Goal: Task Accomplishment & Management: Use online tool/utility

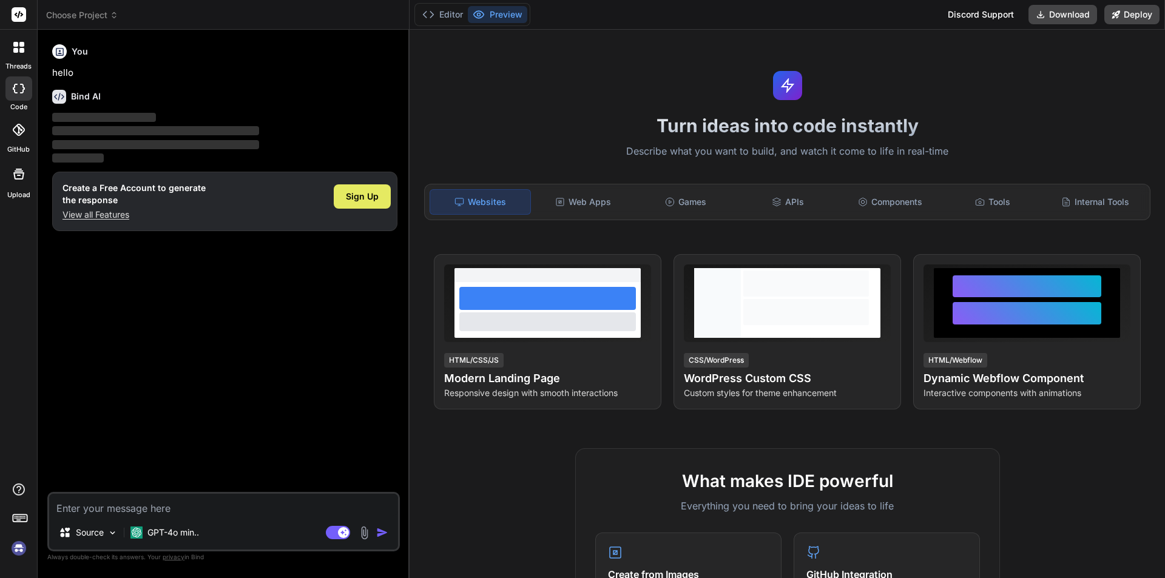
click at [369, 194] on span "Sign Up" at bounding box center [362, 196] width 33 height 12
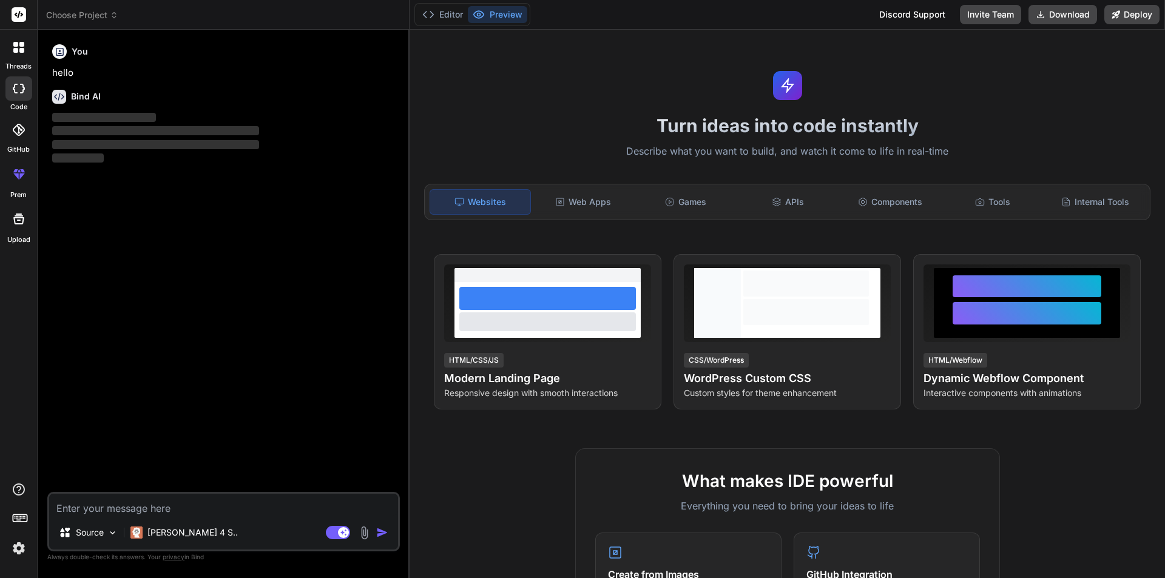
click at [112, 511] on textarea at bounding box center [223, 505] width 349 height 22
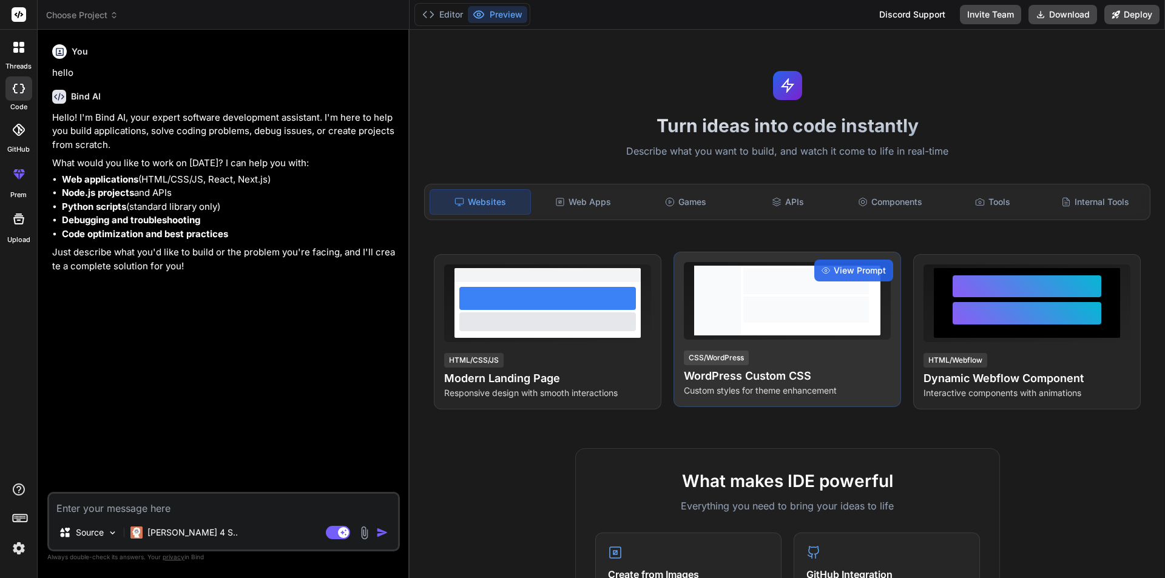
type textarea "x"
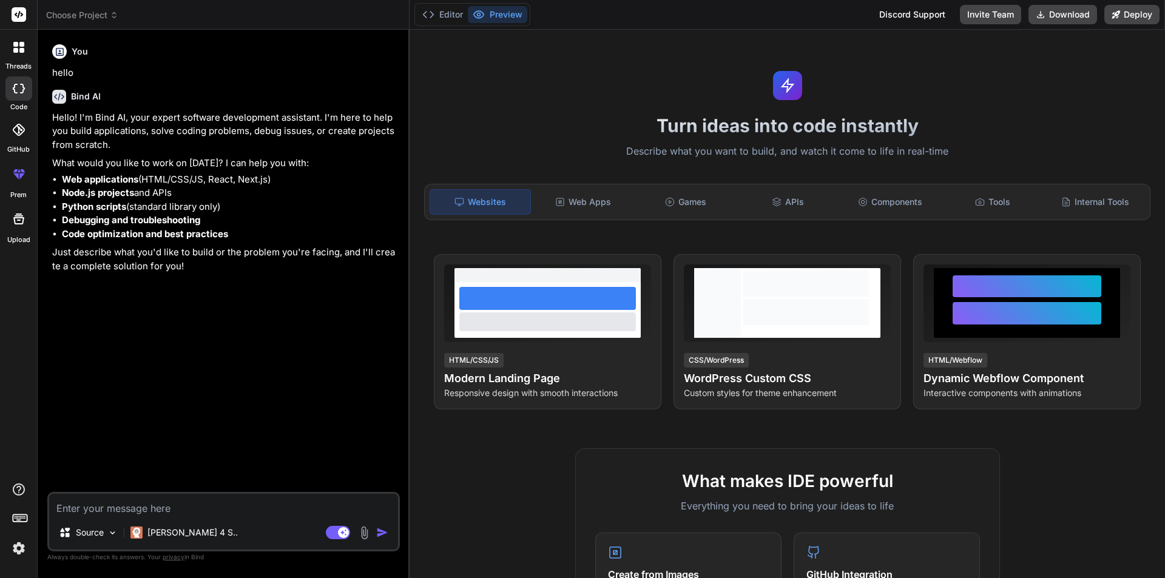
click at [104, 506] on textarea at bounding box center [223, 505] width 349 height 22
paste textarea "@extends('layouts.distributor') @section('title', 'Assign Multiple Warehouses t…"
type textarea "@extends('layouts.distributor') @section('title', 'Assign Multiple Warehouses t…"
type textarea "x"
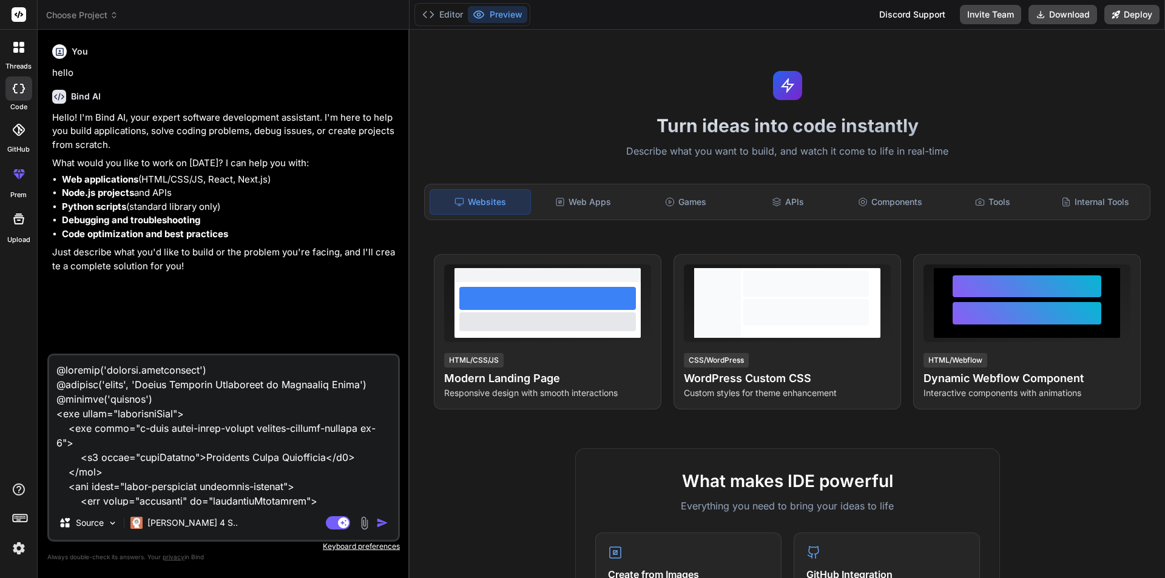
scroll to position [2141, 0]
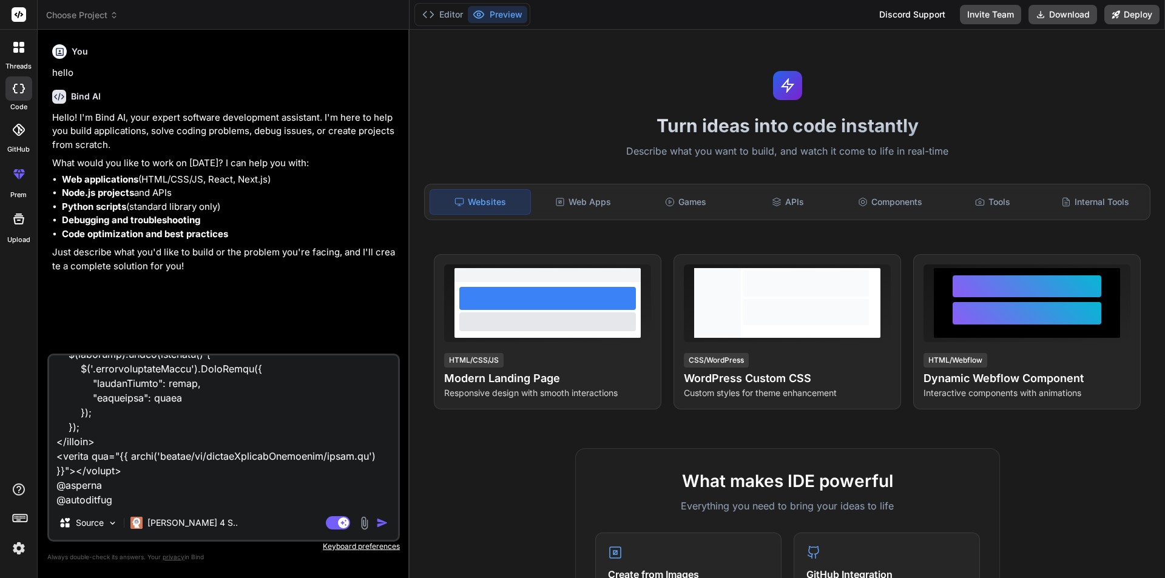
type textarea "@extends('layouts.distributor') @section('title', 'Assign Multiple Warehouses t…"
type textarea "x"
paste textarea "$(document).ready(function () { $(document).on('click', '.assignwarehouse', fun…"
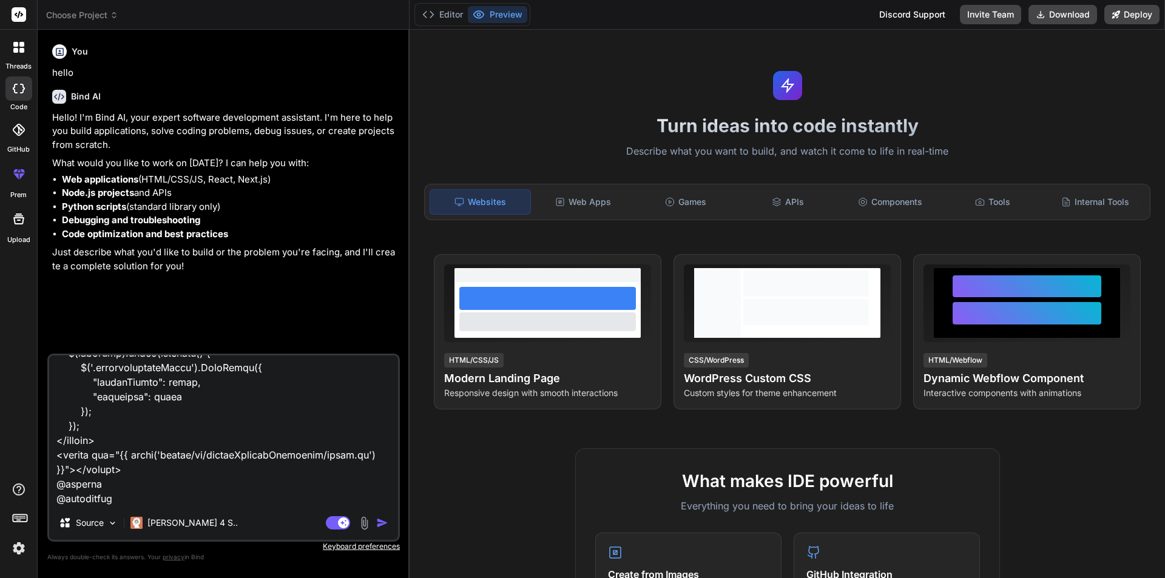
type textarea "@extends('layouts.distributor') @section('title', 'Assign Multiple Warehouses t…"
type textarea "x"
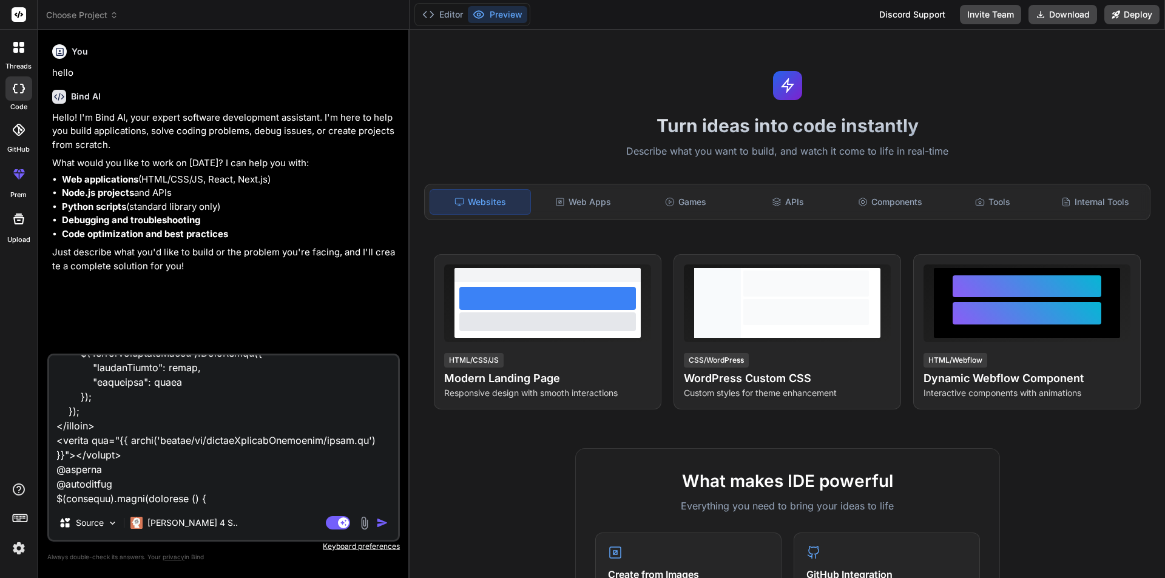
scroll to position [5563, 0]
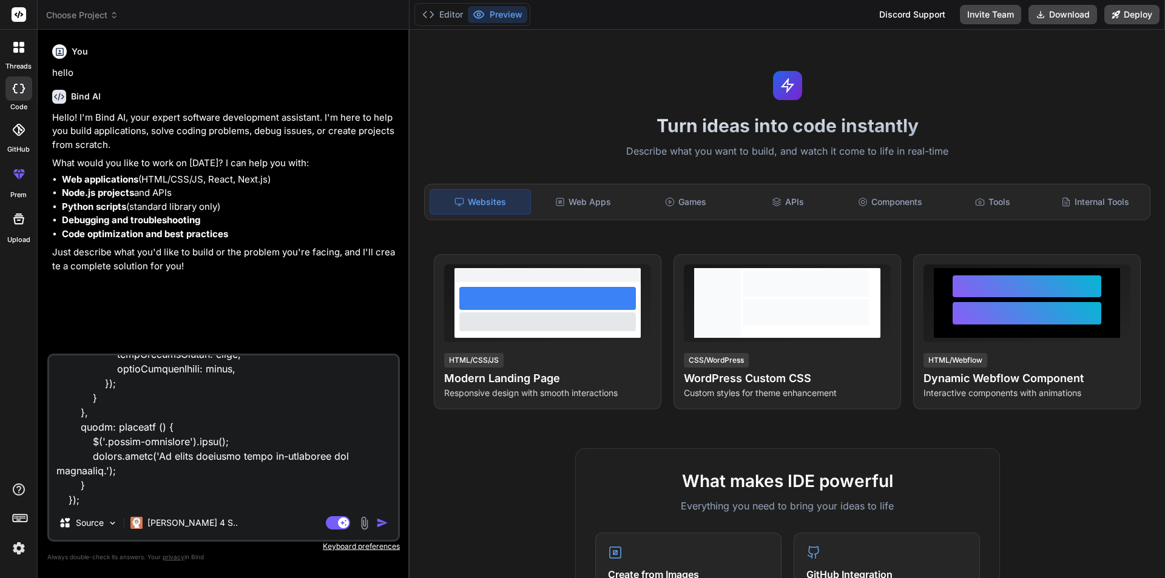
type textarea "@extends('layouts.distributor') @section('title', 'Assign Multiple Warehouses t…"
type textarea "x"
paste textarea "<?php namespace App\Http\Controllers\Distributor; use Exception; use App\Models…"
type textarea "@extends('layouts.distributor') @section('title', 'Assign Multiple Warehouses t…"
type textarea "x"
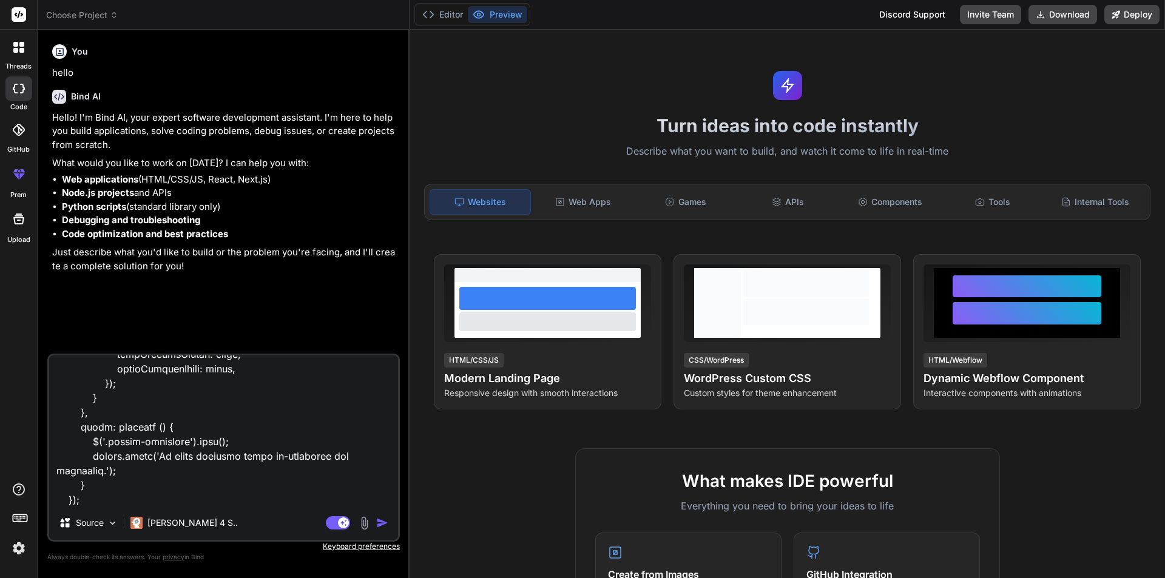
scroll to position [17545, 0]
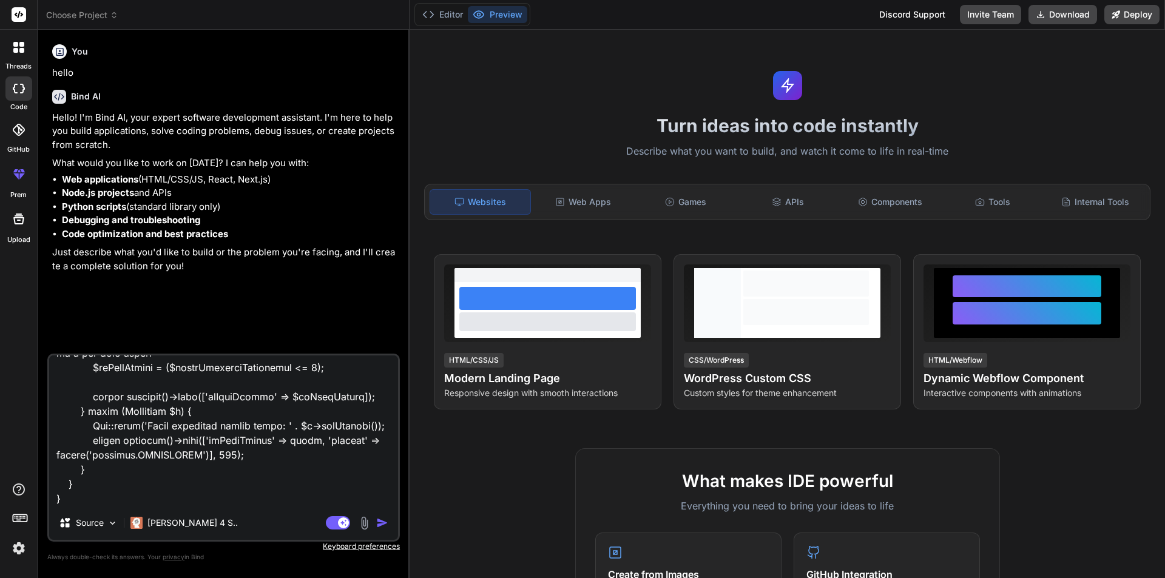
type textarea "@extends('layouts.distributor') @section('title', 'Assign Multiple Warehouses t…"
type textarea "x"
type textarea "@extends('layouts.distributor') @section('title', 'Assign Multiple Warehouses t…"
type textarea "x"
type textarea "@extends('layouts.distributor') @section('title', 'Assign Multiple Warehouses t…"
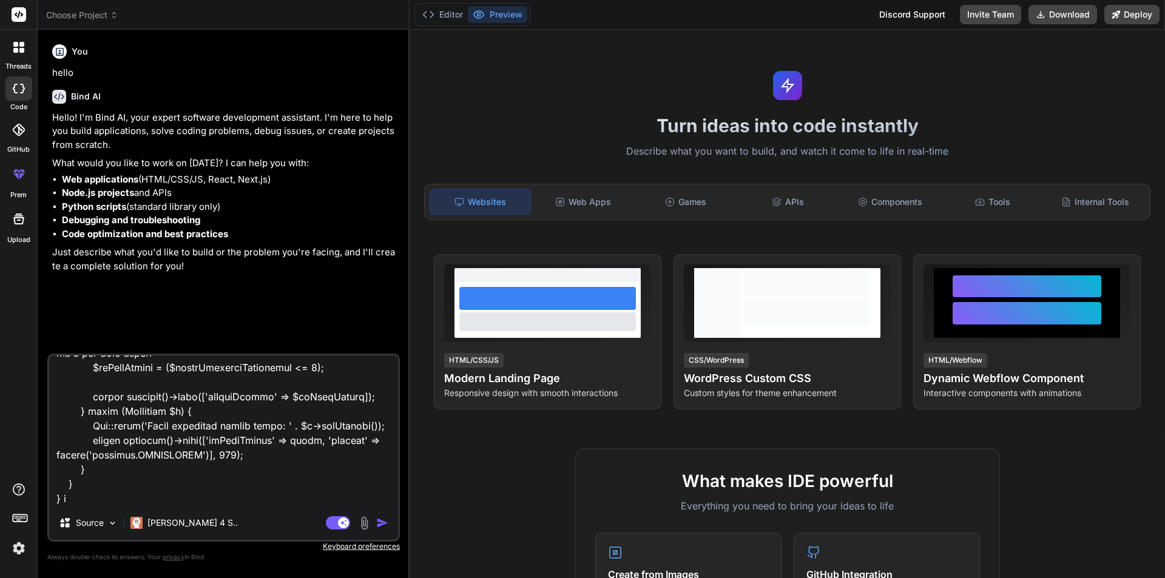
type textarea "x"
type textarea "@extends('layouts.distributor') @section('title', 'Assign Multiple Warehouses t…"
type textarea "x"
type textarea "@extends('layouts.distributor') @section('title', 'Assign Multiple Warehouses t…"
type textarea "x"
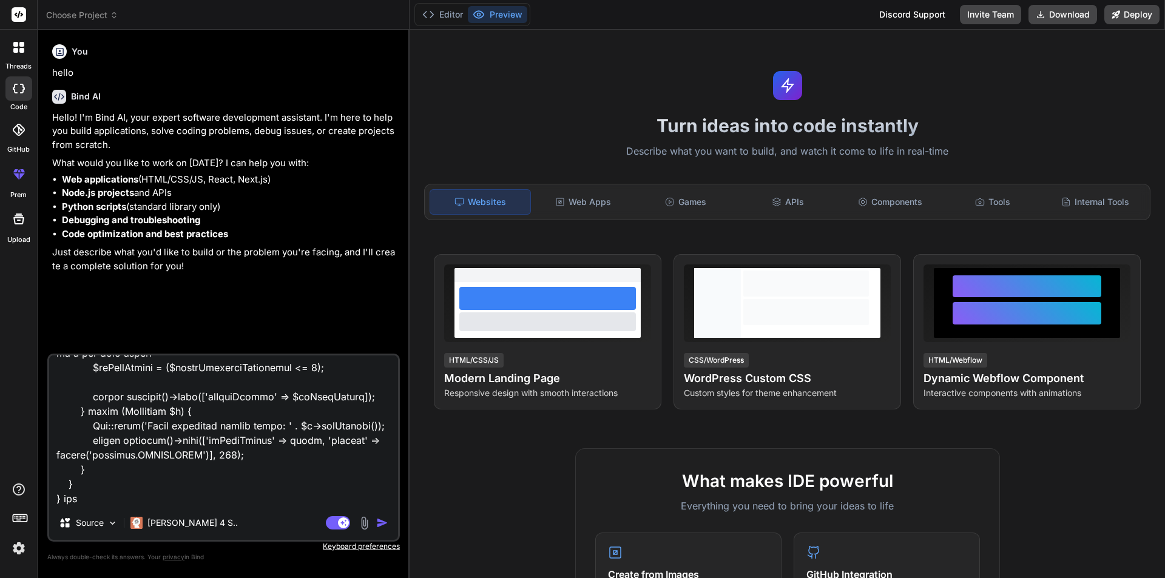
type textarea "@extends('layouts.distributor') @section('title', 'Assign Multiple Warehouses t…"
type textarea "x"
type textarea "@extends('layouts.distributor') @section('title', 'Assign Multiple Warehouses t…"
type textarea "x"
type textarea "@extends('layouts.distributor') @section('title', 'Assign Multiple Warehouses t…"
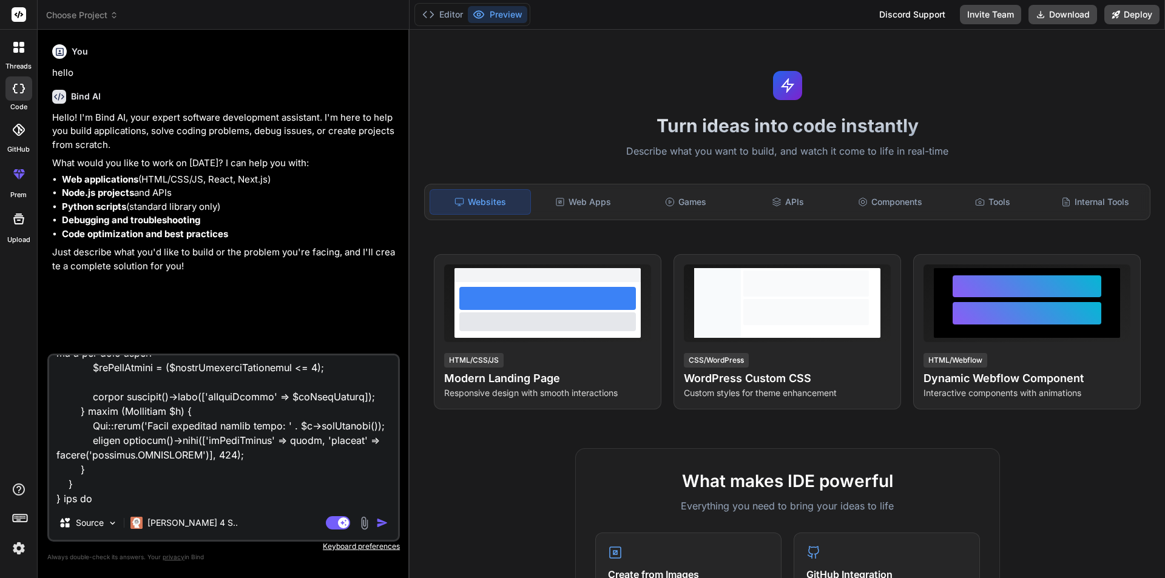
type textarea "x"
type textarea "@extends('layouts.distributor') @section('title', 'Assign Multiple Warehouses t…"
type textarea "x"
type textarea "@extends('layouts.distributor') @section('title', 'Assign Multiple Warehouses t…"
type textarea "x"
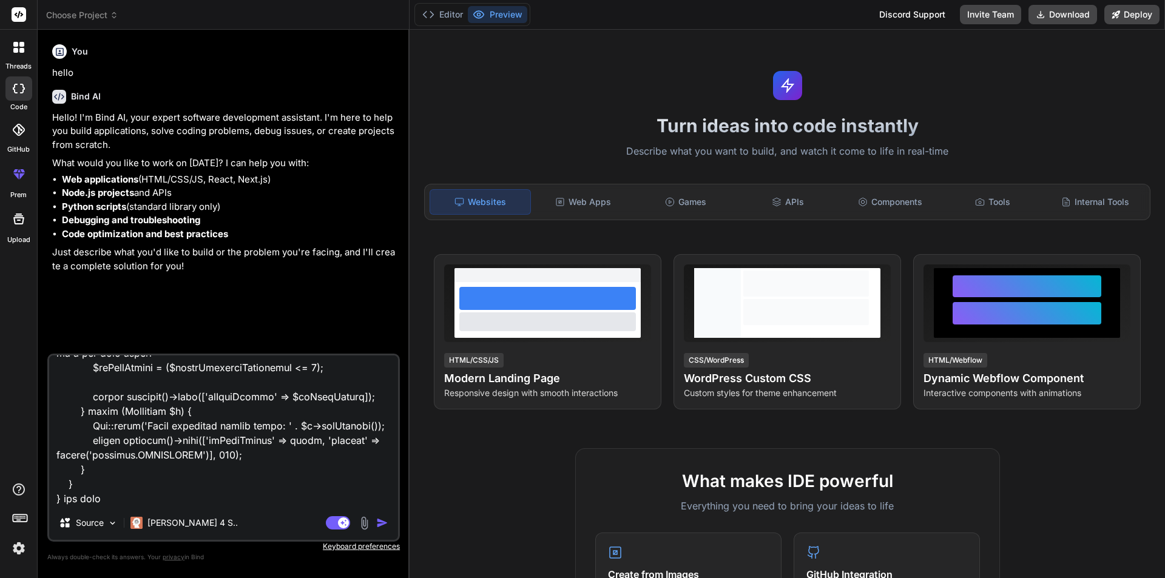
type textarea "@extends('layouts.distributor') @section('title', 'Assign Multiple Warehouses t…"
type textarea "x"
type textarea "@extends('layouts.distributor') @section('title', 'Assign Multiple Warehouses t…"
type textarea "x"
type textarea "@extends('layouts.distributor') @section('title', 'Assign Multiple Warehouses t…"
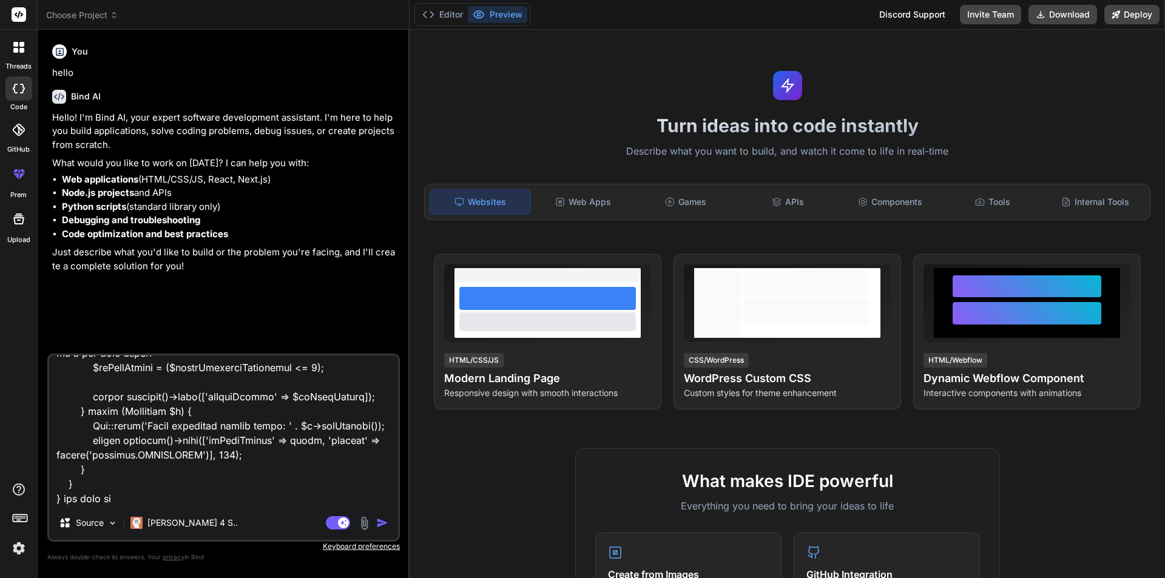
type textarea "x"
type textarea "@extends('layouts.distributor') @section('title', 'Assign Multiple Warehouses t…"
type textarea "x"
type textarea "@extends('layouts.distributor') @section('title', 'Assign Multiple Warehouses t…"
type textarea "x"
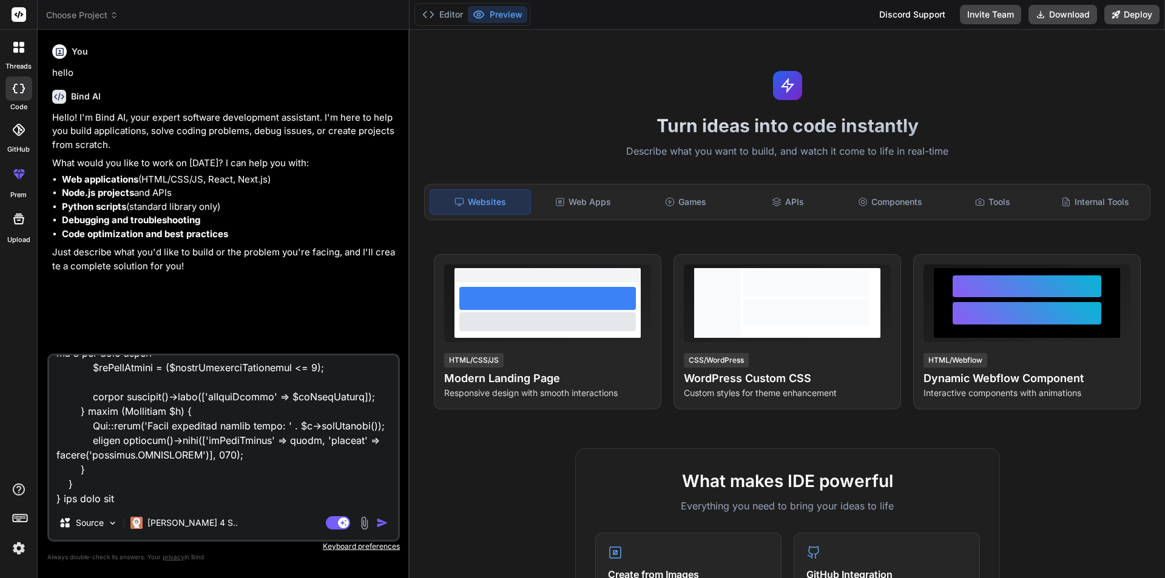
type textarea "@extends('layouts.distributor') @section('title', 'Assign Multiple Warehouses t…"
type textarea "x"
type textarea "@extends('layouts.distributor') @section('title', 'Assign Multiple Warehouses t…"
type textarea "x"
type textarea "@extends('layouts.distributor') @section('title', 'Assign Multiple Warehouses t…"
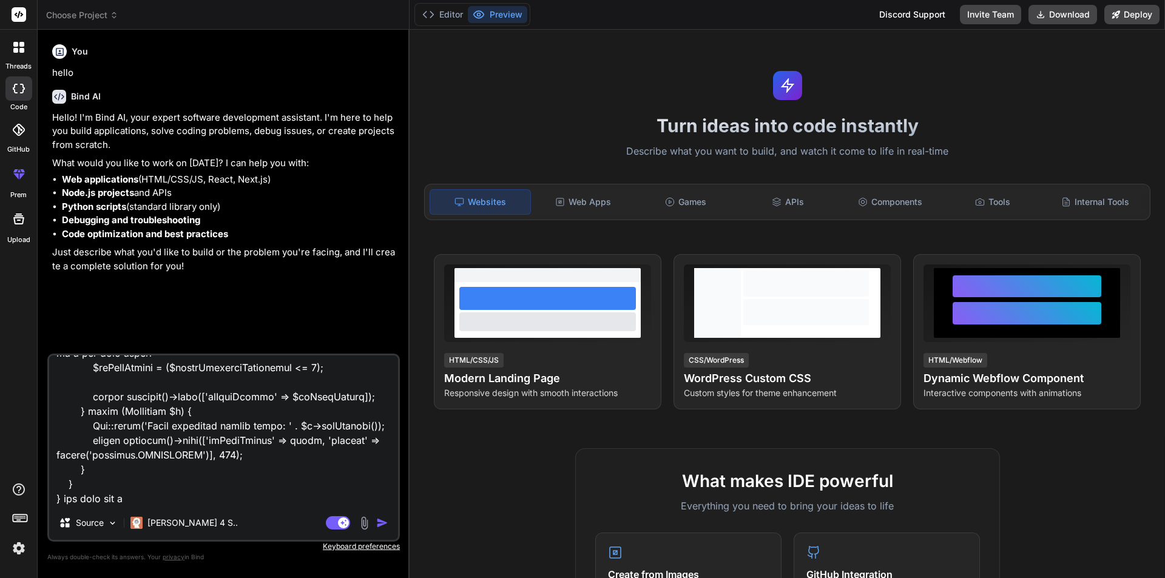
type textarea "x"
type textarea "@extends('layouts.distributor') @section('title', 'Assign Multiple Warehouses t…"
type textarea "x"
type textarea "@extends('layouts.distributor') @section('title', 'Assign Multiple Warehouses t…"
type textarea "x"
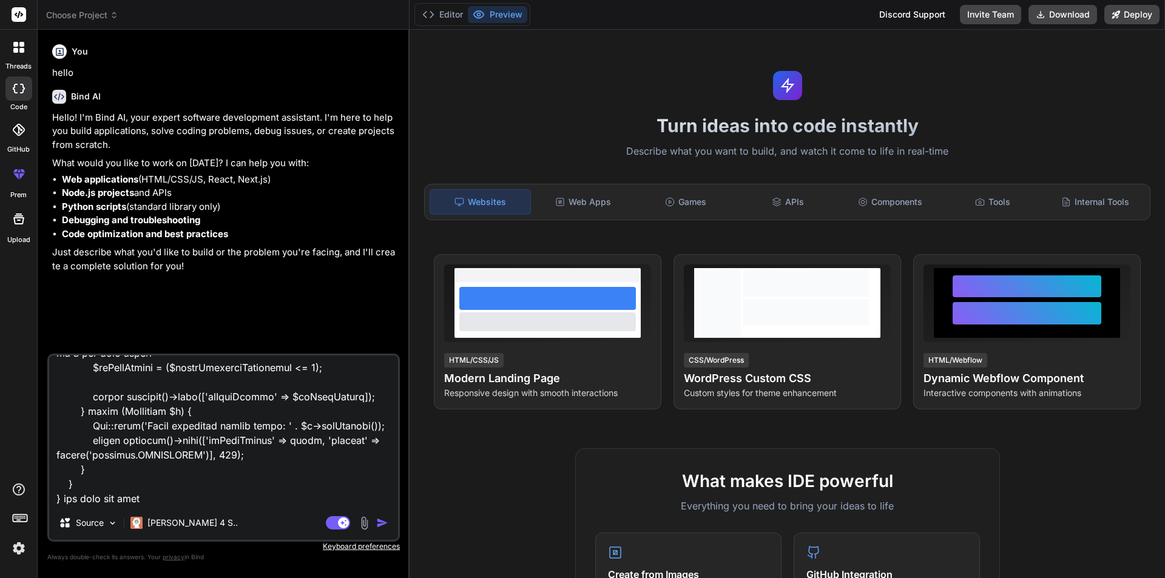
type textarea "@extends('layouts.distributor') @section('title', 'Assign Multiple Warehouses t…"
type textarea "x"
type textarea "@extends('layouts.distributor') @section('title', 'Assign Multiple Warehouses t…"
type textarea "x"
type textarea "@extends('layouts.distributor') @section('title', 'Assign Multiple Warehouses t…"
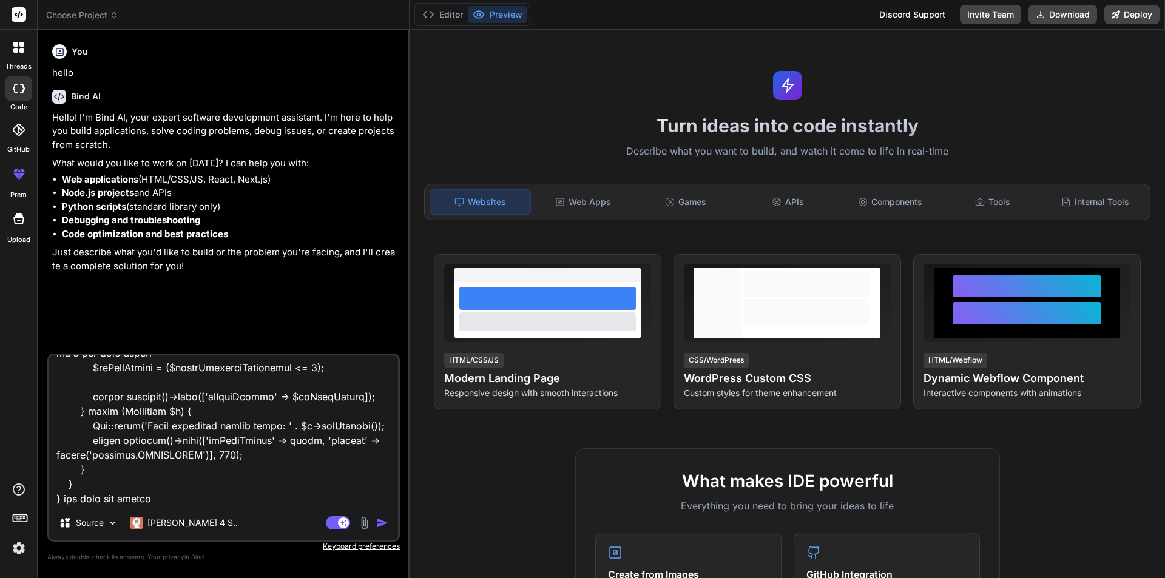
type textarea "x"
type textarea "@extends('layouts.distributor') @section('title', 'Assign Multiple Warehouses t…"
type textarea "x"
type textarea "@extends('layouts.distributor') @section('title', 'Assign Multiple Warehouses t…"
type textarea "x"
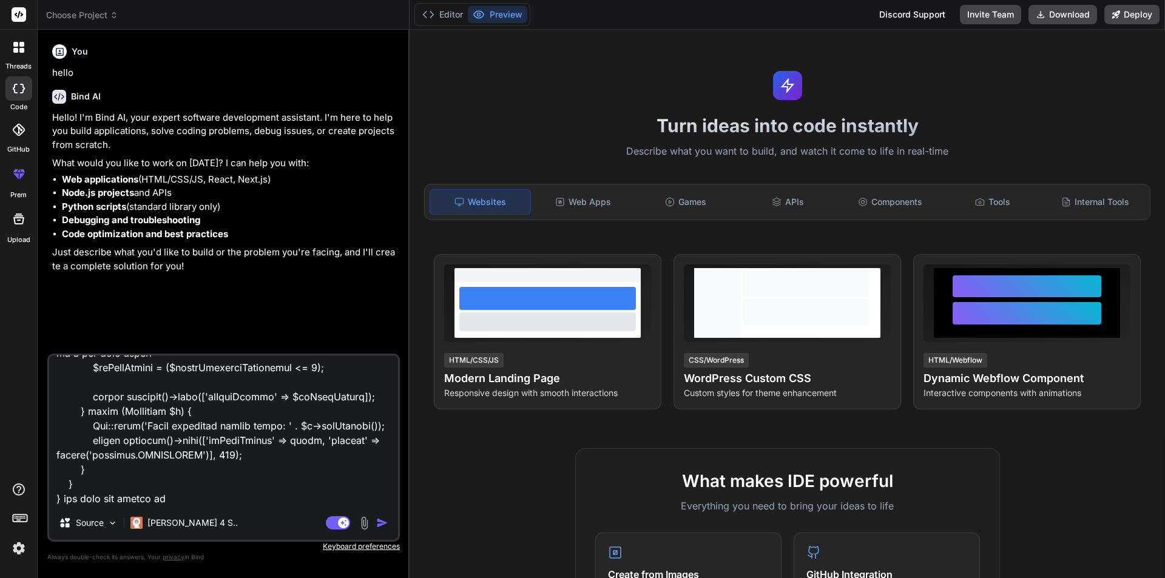
type textarea "@extends('layouts.distributor') @section('title', 'Assign Multiple Warehouses t…"
type textarea "x"
type textarea "@extends('layouts.distributor') @section('title', 'Assign Multiple Warehouses t…"
type textarea "x"
type textarea "@extends('layouts.distributor') @section('title', 'Assign Multiple Warehouses t…"
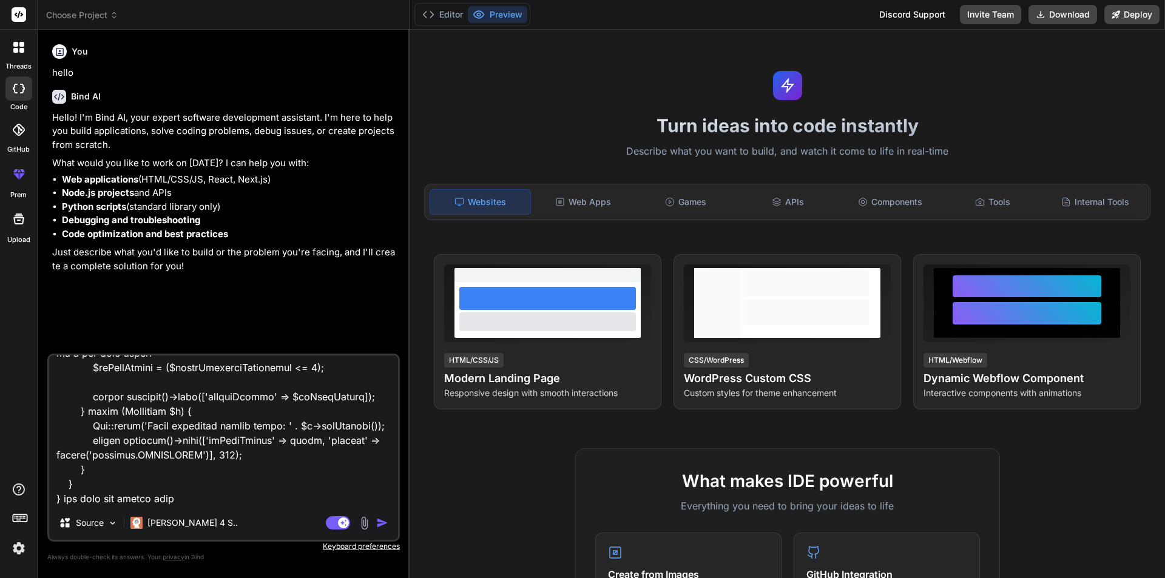
type textarea "x"
type textarea "@extends('layouts.distributor') @section('title', 'Assign Multiple Warehouses t…"
type textarea "x"
type textarea "@extends('layouts.distributor') @section('title', 'Assign Multiple Warehouses t…"
type textarea "x"
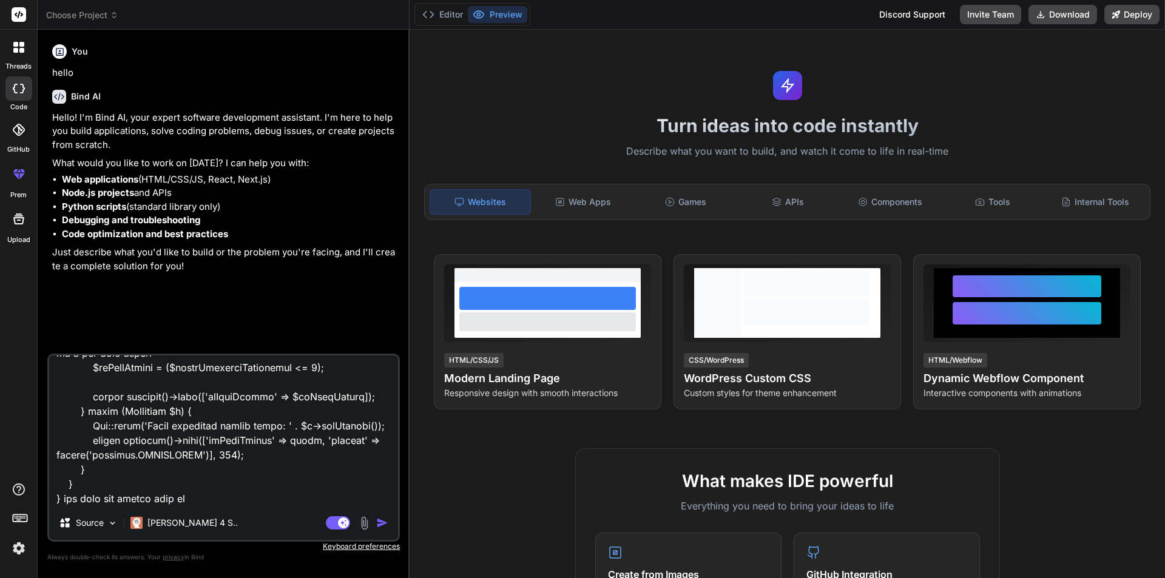
type textarea "@extends('layouts.distributor') @section('title', 'Assign Multiple Warehouses t…"
type textarea "x"
type textarea "@extends('layouts.distributor') @section('title', 'Assign Multiple Warehouses t…"
type textarea "x"
type textarea "@extends('layouts.distributor') @section('title', 'Assign Multiple Warehouses t…"
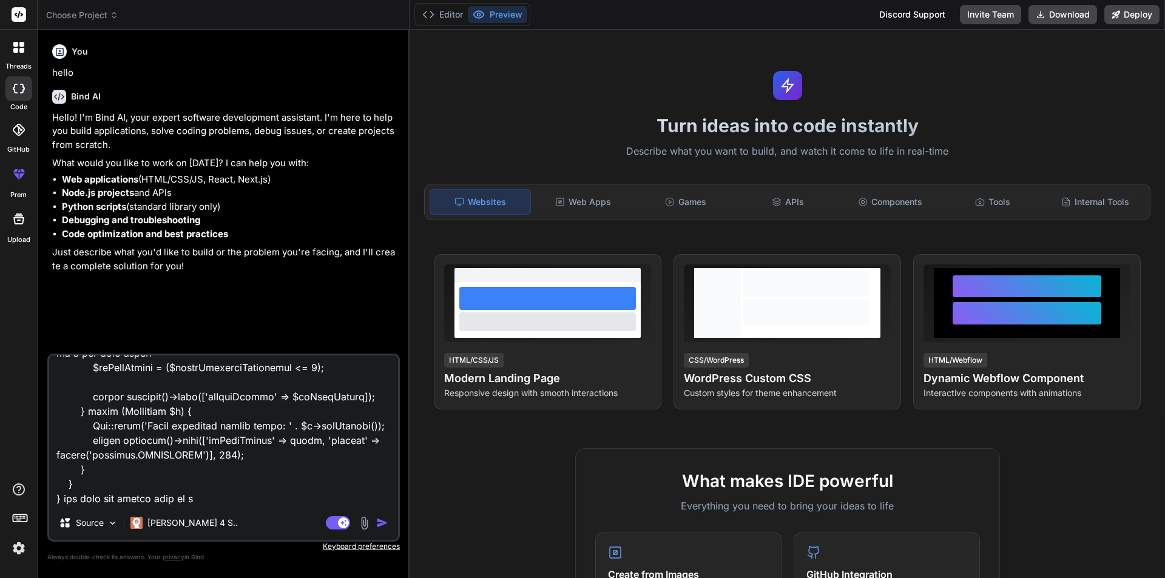
type textarea "x"
type textarea "@extends('layouts.distributor') @section('title', 'Assign Multiple Warehouses t…"
type textarea "x"
type textarea "@extends('layouts.distributor') @section('title', 'Assign Multiple Warehouses t…"
type textarea "x"
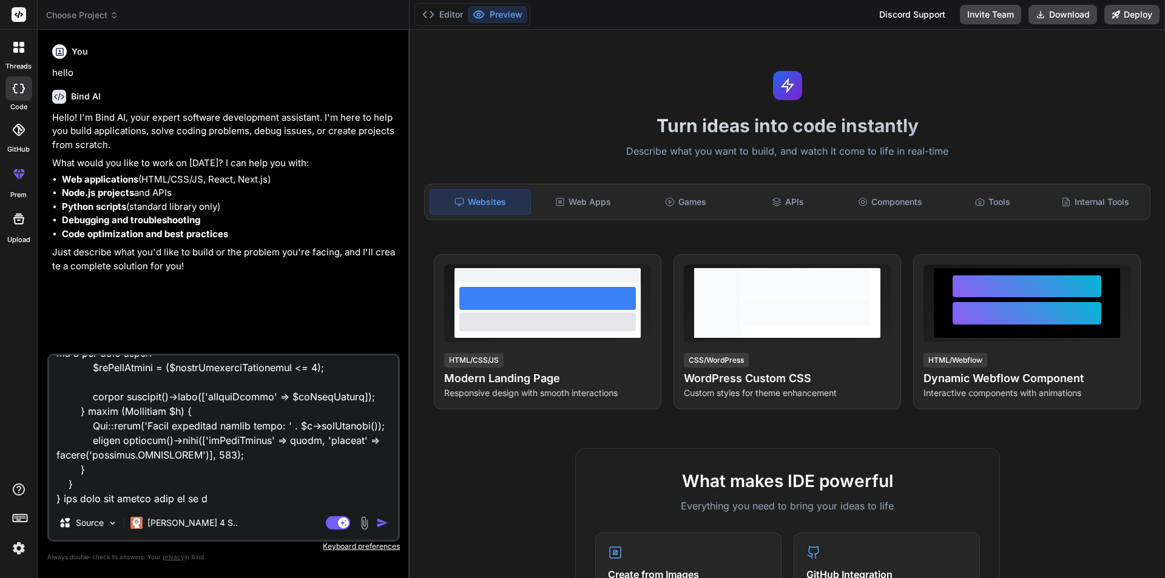
type textarea "@extends('layouts.distributor') @section('title', 'Assign Multiple Warehouses t…"
type textarea "x"
type textarea "@extends('layouts.distributor') @section('title', 'Assign Multiple Warehouses t…"
type textarea "x"
type textarea "@extends('layouts.distributor') @section('title', 'Assign Multiple Warehouses t…"
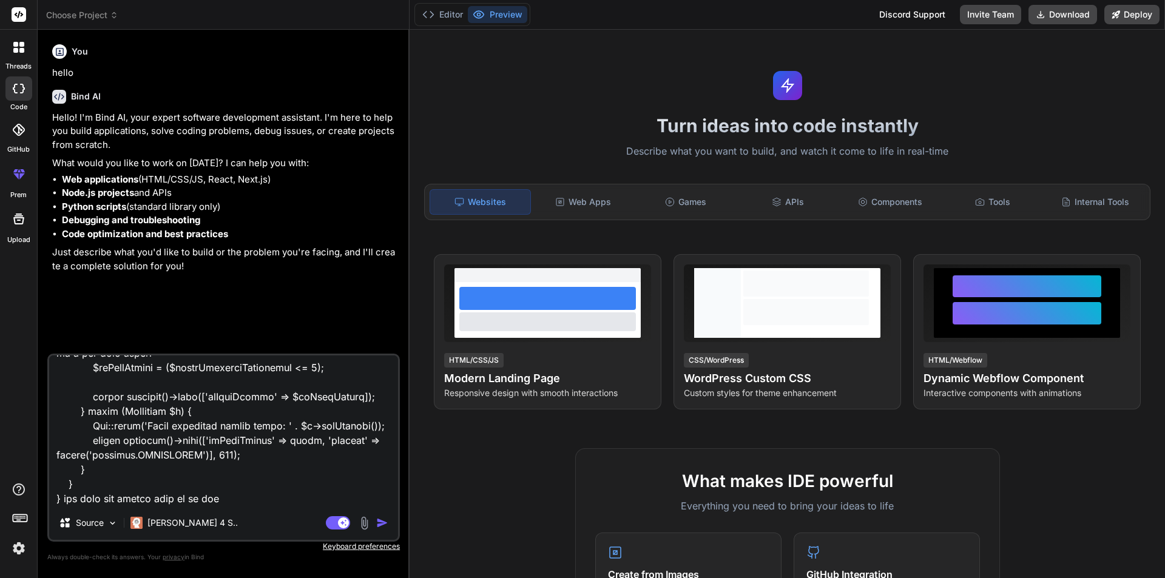
type textarea "x"
type textarea "@extends('layouts.distributor') @section('title', 'Assign Multiple Warehouses t…"
type textarea "x"
type textarea "@extends('layouts.distributor') @section('title', 'Assign Multiple Warehouses t…"
type textarea "x"
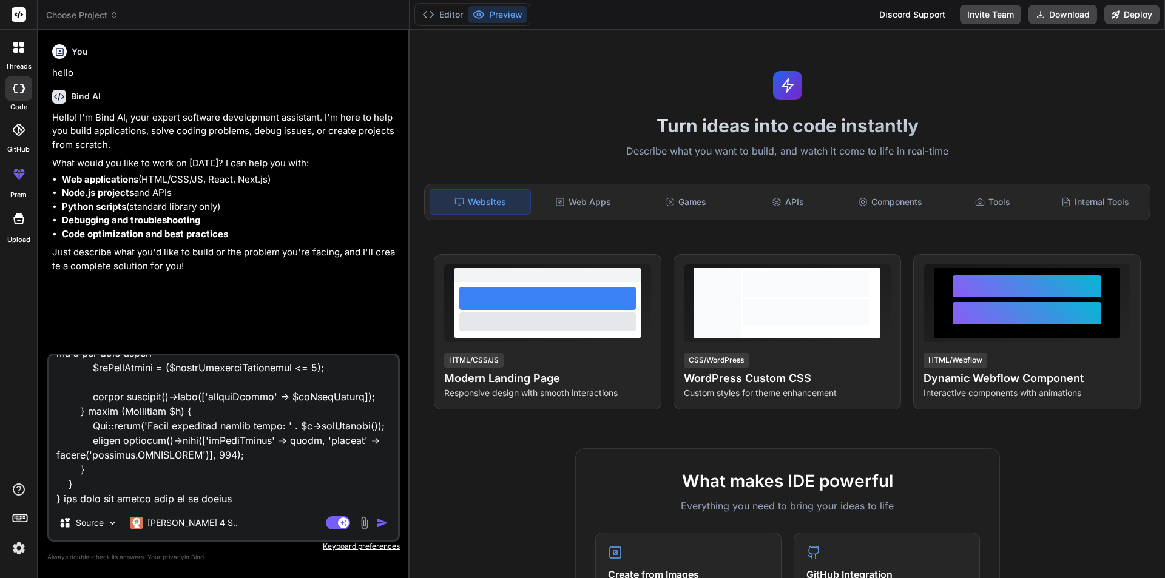
type textarea "@extends('layouts.distributor') @section('title', 'Assign Multiple Warehouses t…"
type textarea "x"
type textarea "@extends('layouts.distributor') @section('title', 'Assign Multiple Warehouses t…"
type textarea "x"
type textarea "@extends('layouts.distributor') @section('title', 'Assign Multiple Warehouses t…"
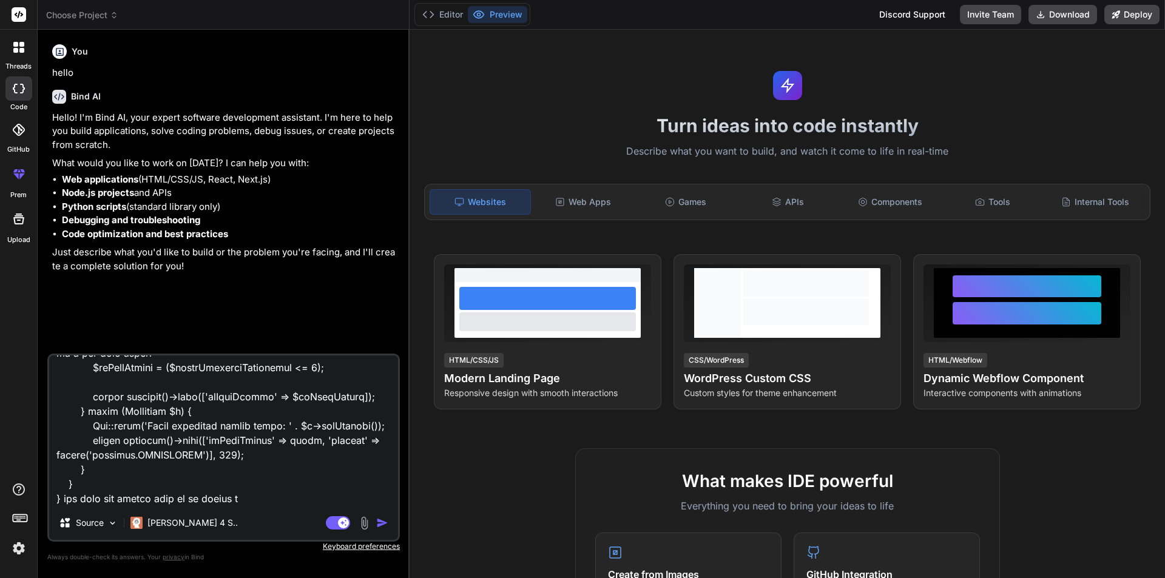
type textarea "x"
type textarea "@extends('layouts.distributor') @section('title', 'Assign Multiple Warehouses t…"
type textarea "x"
type textarea "@extends('layouts.distributor') @section('title', 'Assign Multiple Warehouses t…"
type textarea "x"
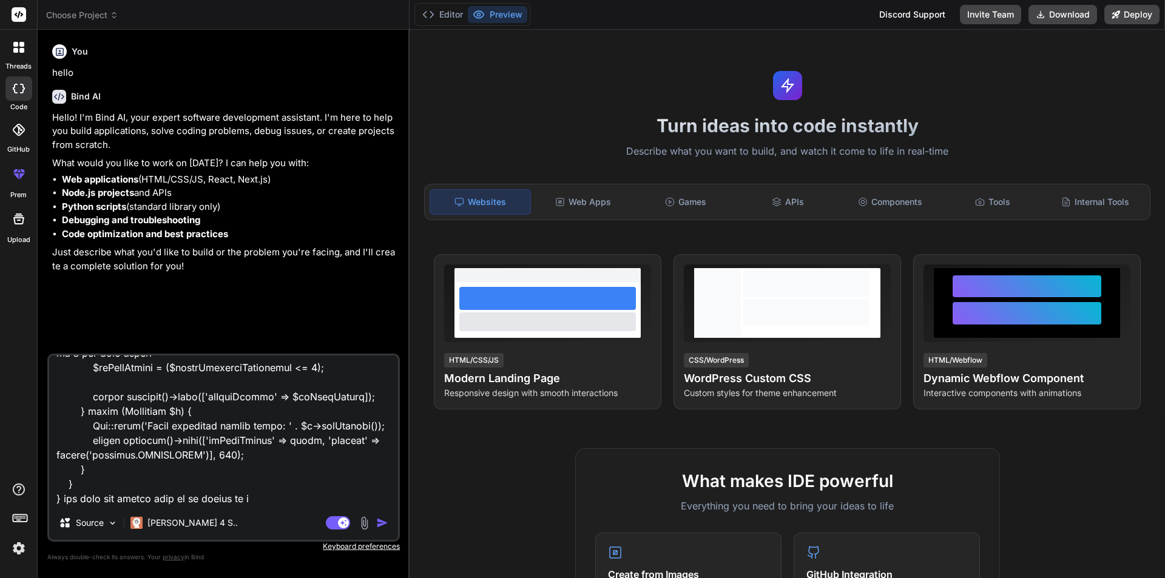
type textarea "@extends('layouts.distributor') @section('title', 'Assign Multiple Warehouses t…"
type textarea "x"
type textarea "@extends('layouts.distributor') @section('title', 'Assign Multiple Warehouses t…"
type textarea "x"
type textarea "@extends('layouts.distributor') @section('title', 'Assign Multiple Warehouses t…"
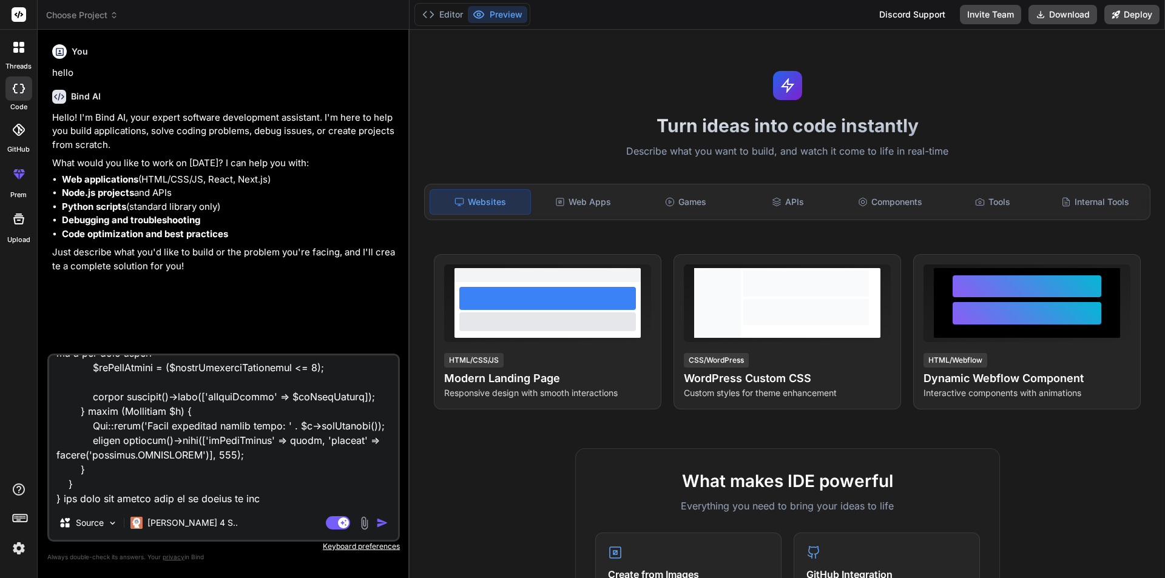
type textarea "x"
type textarea "@extends('layouts.distributor') @section('title', 'Assign Multiple Warehouses t…"
type textarea "x"
type textarea "@extends('layouts.distributor') @section('title', 'Assign Multiple Warehouses t…"
type textarea "x"
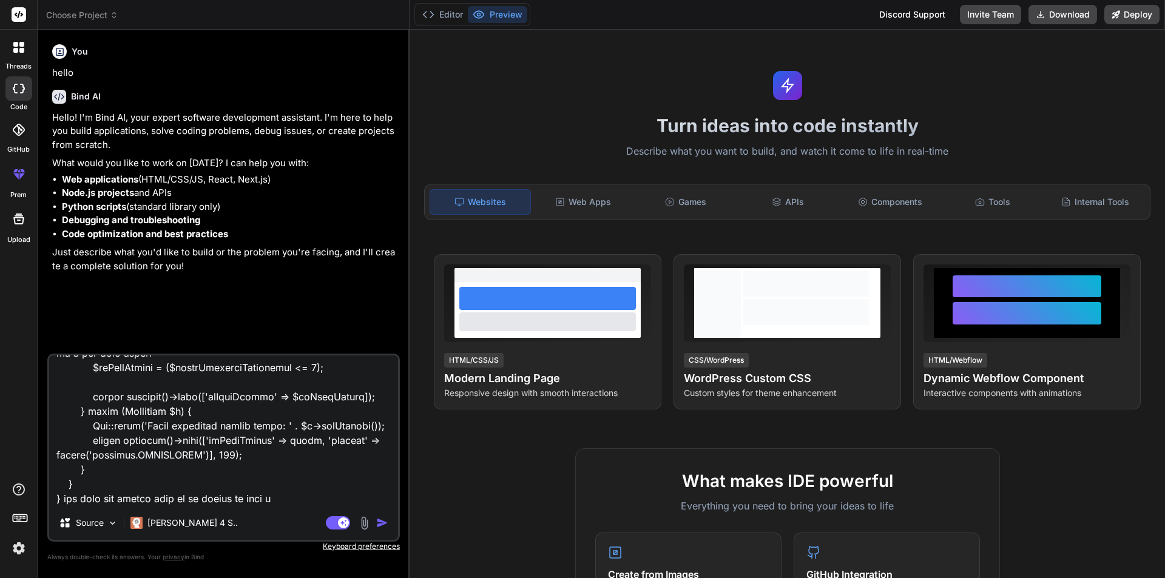
type textarea "@extends('layouts.distributor') @section('title', 'Assign Multiple Warehouses t…"
type textarea "x"
type textarea "@extends('layouts.distributor') @section('title', 'Assign Multiple Warehouses t…"
type textarea "x"
type textarea "@extends('layouts.distributor') @section('title', 'Assign Multiple Warehouses t…"
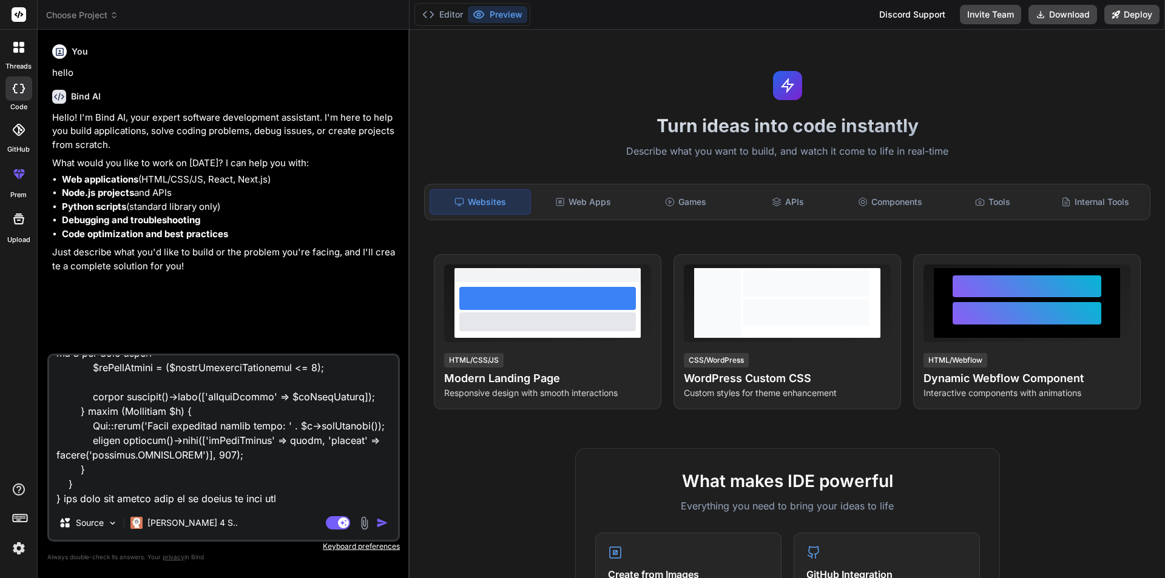
type textarea "x"
type textarea "@extends('layouts.distributor') @section('title', 'Assign Multiple Warehouses t…"
type textarea "x"
type textarea "@extends('layouts.distributor') @section('title', 'Assign Multiple Warehouses t…"
type textarea "x"
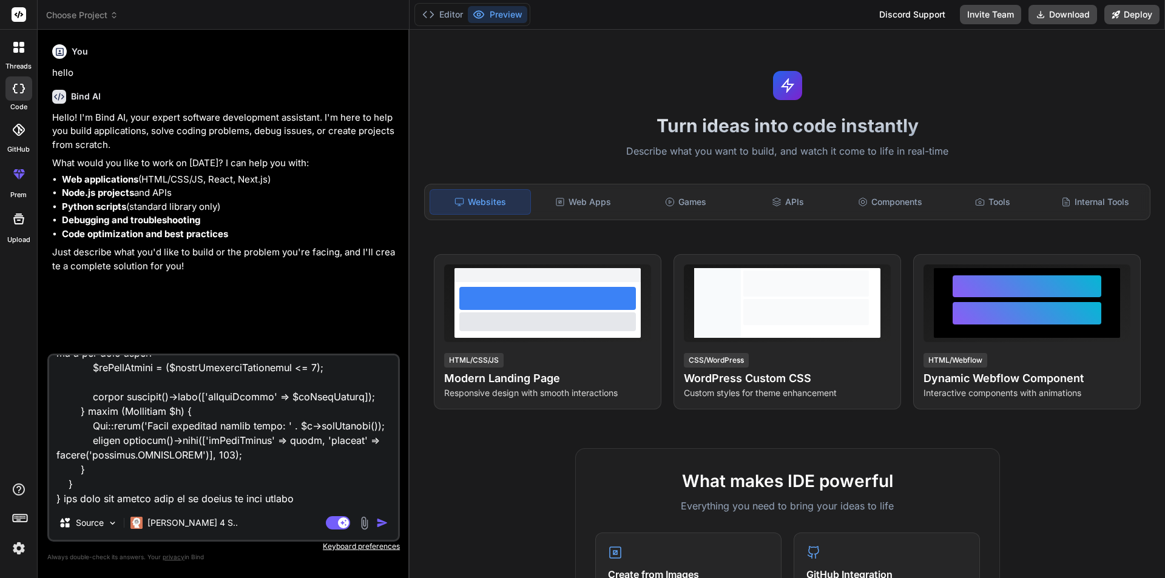
type textarea "@extends('layouts.distributor') @section('title', 'Assign Multiple Warehouses t…"
type textarea "x"
type textarea "@extends('layouts.distributor') @section('title', 'Assign Multiple Warehouses t…"
type textarea "x"
type textarea "@extends('layouts.distributor') @section('title', 'Assign Multiple Warehouses t…"
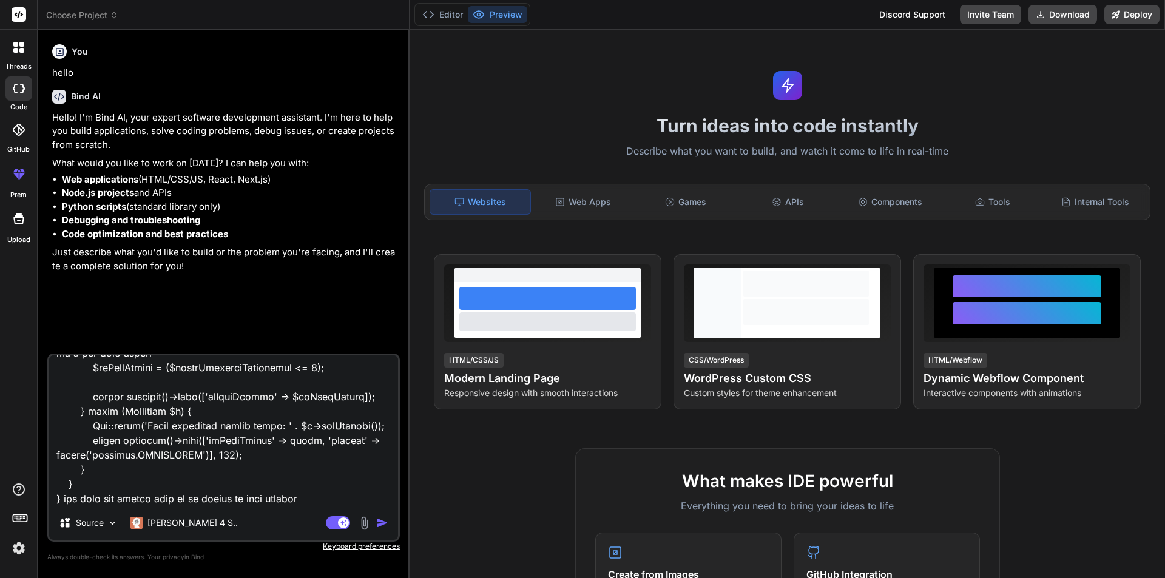
click at [380, 524] on img "button" at bounding box center [382, 523] width 12 height 12
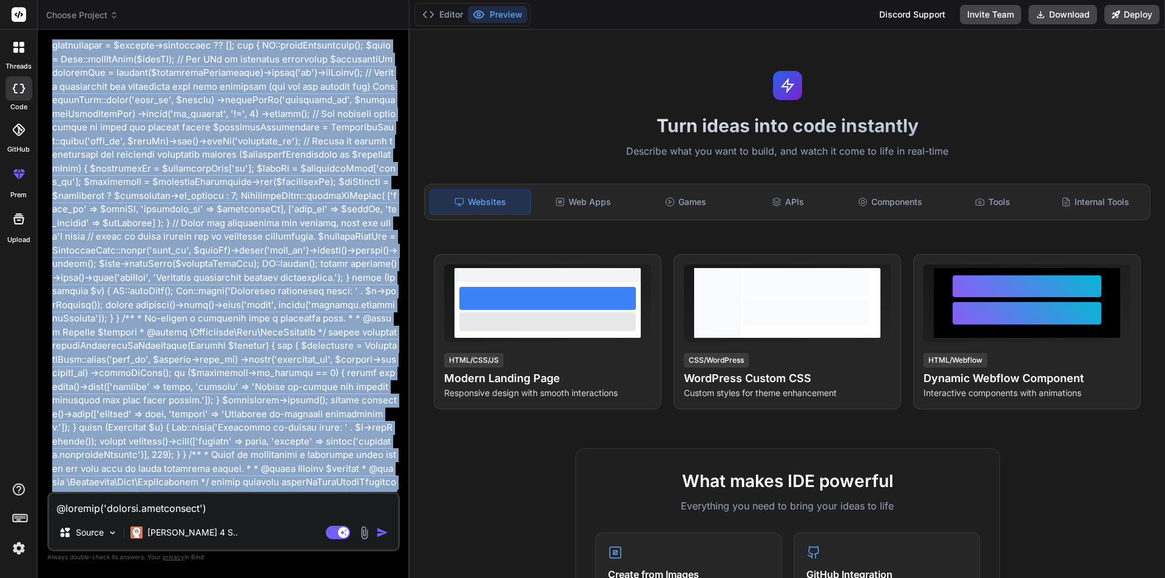
scroll to position [5355, 0]
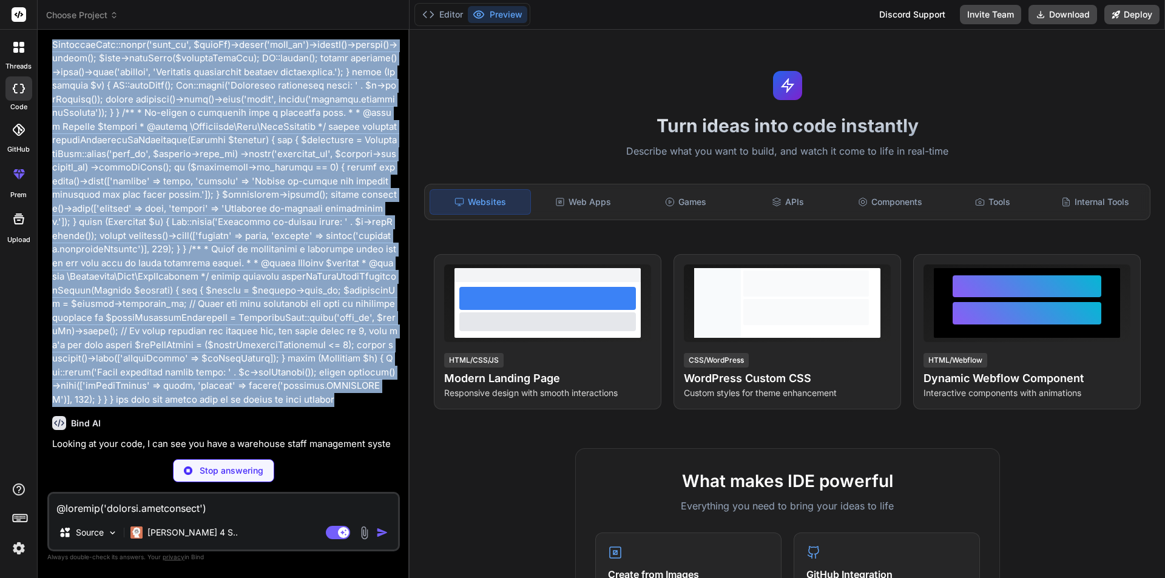
drag, startPoint x: 45, startPoint y: 73, endPoint x: 186, endPoint y: 397, distance: 353.2
click at [186, 397] on div "Bind AI Web Search Created with Pixso. Code Generator You hello Bind AI Hello! …" at bounding box center [224, 304] width 372 height 548
copy p "@extends('layouts.distributor') @section('title', 'Assign Multiple Warehouses t…"
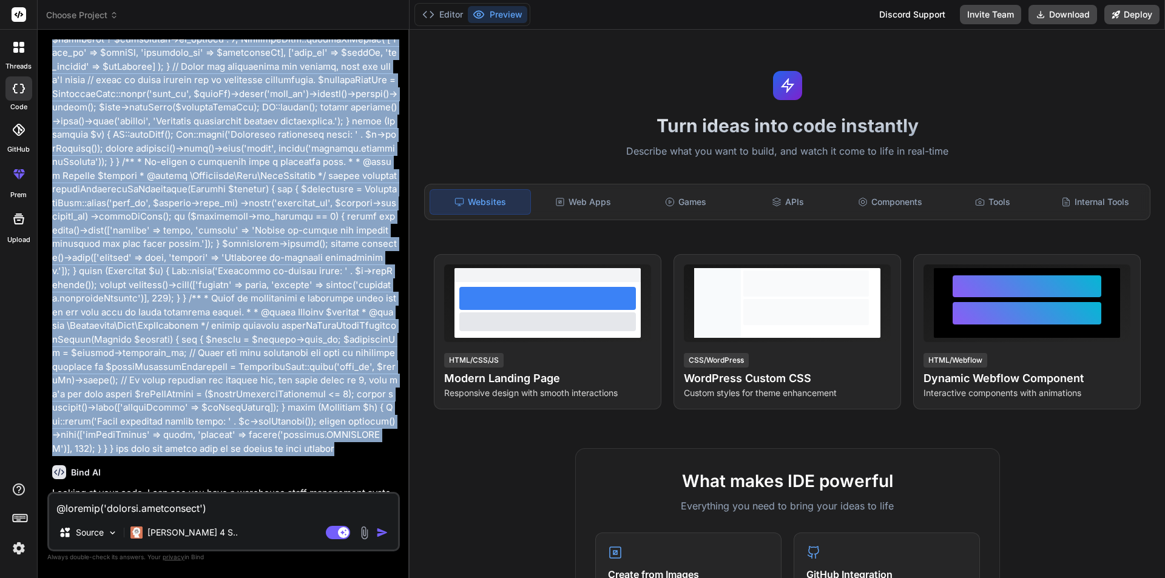
scroll to position [5609, 0]
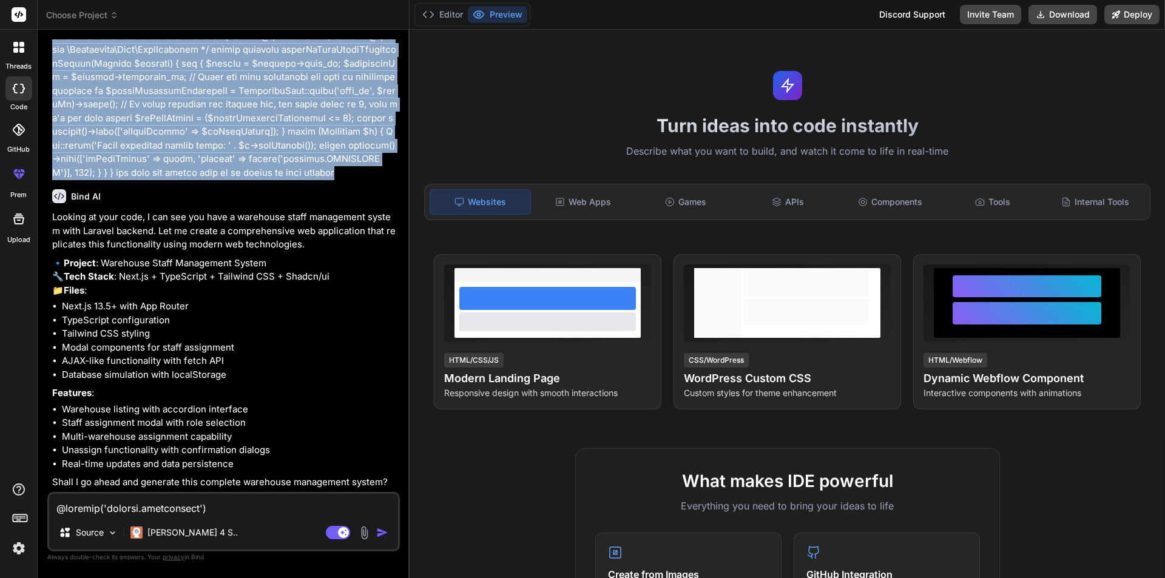
type textarea "x"
copy p "@extends('layouts.distributor') @section('title', 'Assign Multiple Warehouses t…"
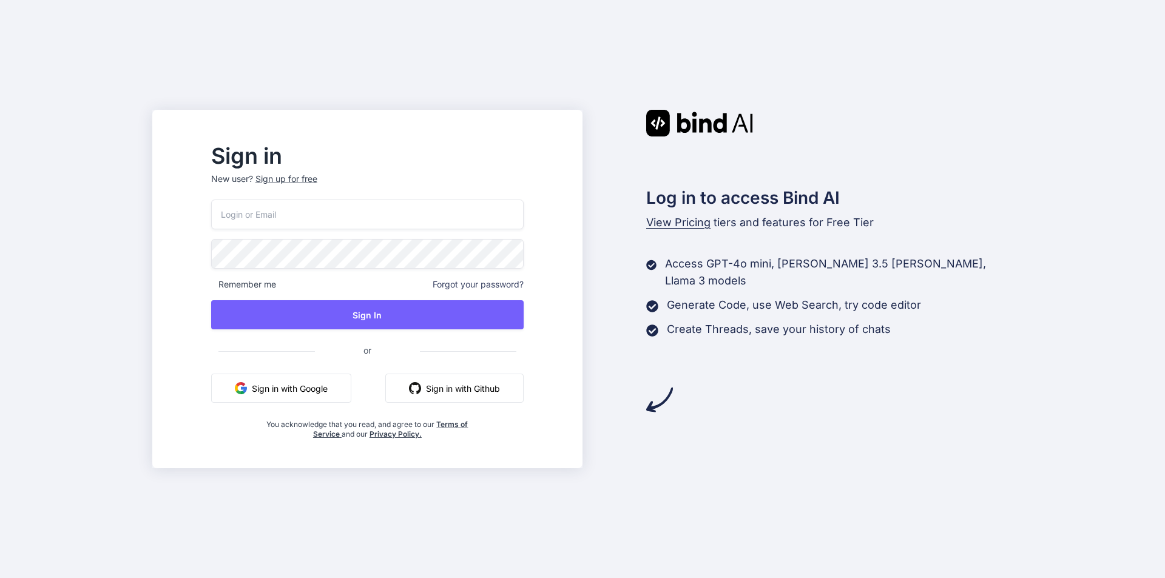
click at [304, 180] on div "Sign up for free" at bounding box center [286, 179] width 62 height 12
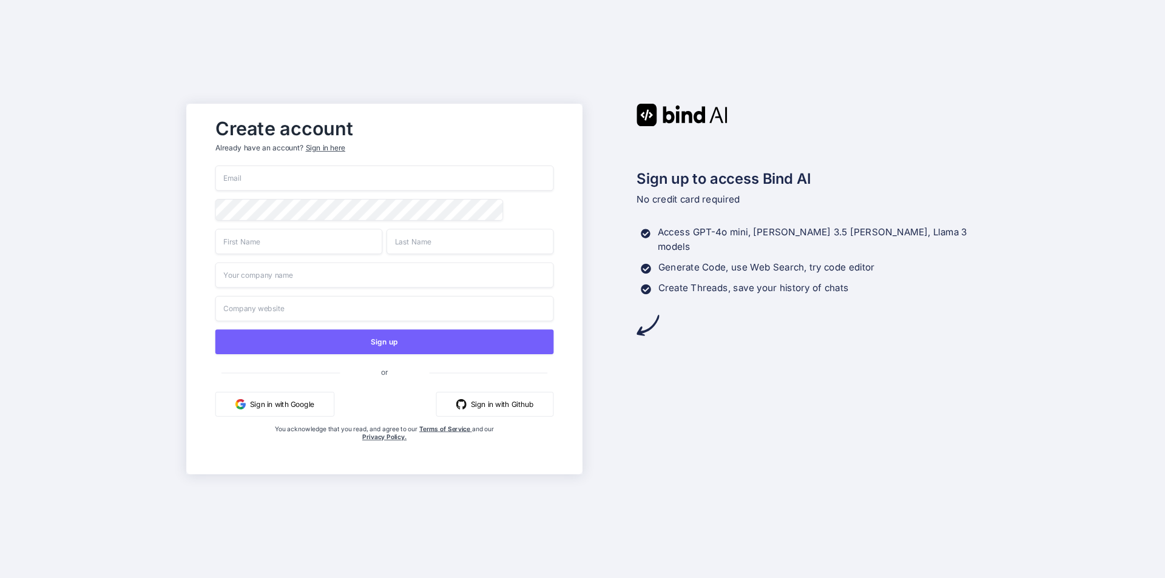
click at [324, 173] on input "email" at bounding box center [384, 178] width 338 height 25
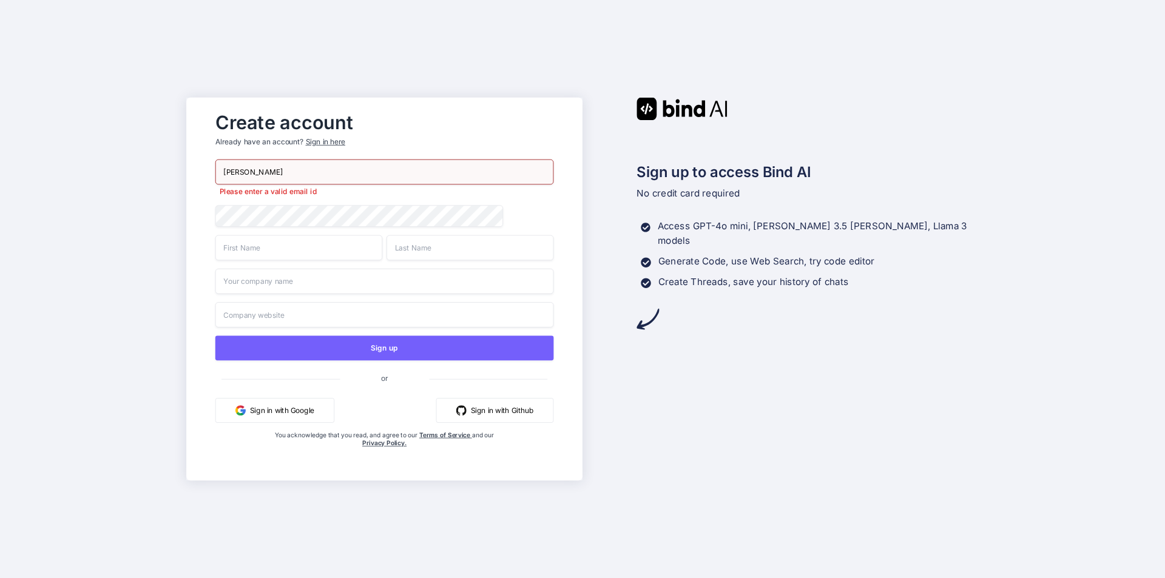
click at [282, 203] on div "[PERSON_NAME] Please enter a valid email id Sign up or Sign in with Google Sign…" at bounding box center [384, 316] width 338 height 313
click at [282, 174] on input "[PERSON_NAME]" at bounding box center [384, 172] width 338 height 25
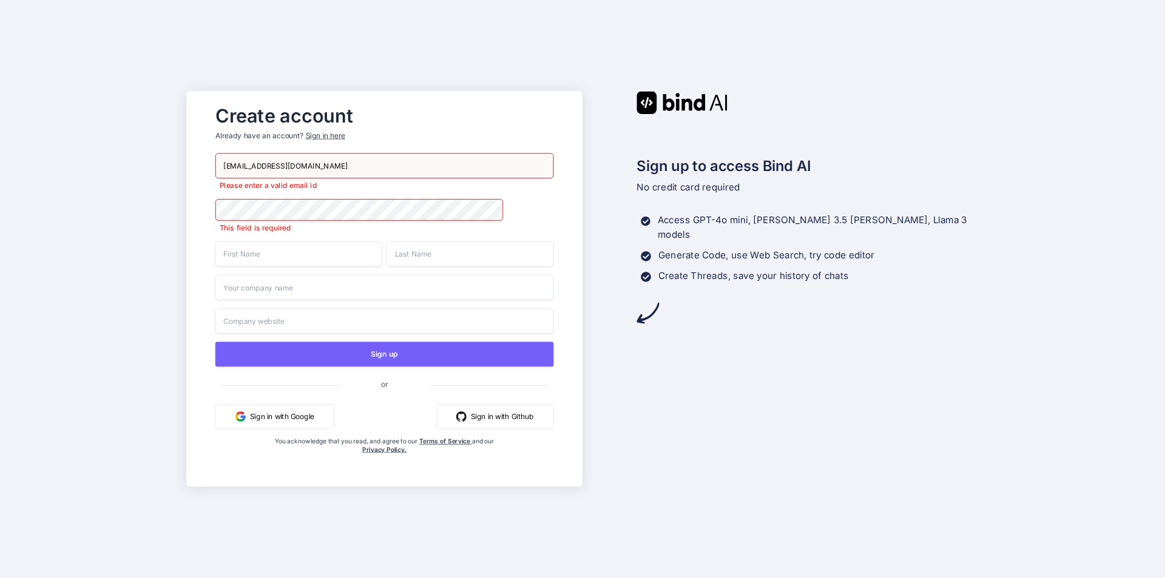
drag, startPoint x: 328, startPoint y: 166, endPoint x: 183, endPoint y: 170, distance: 145.0
click at [183, 170] on div "Create account Already have an account? Sign in here [EMAIL_ADDRESS][DOMAIN_NAM…" at bounding box center [582, 289] width 1165 height 578
click at [329, 170] on input "[EMAIL_ADDRESS][DOMAIN_NAME]" at bounding box center [384, 165] width 338 height 25
drag, startPoint x: 271, startPoint y: 161, endPoint x: 221, endPoint y: 168, distance: 50.2
click at [221, 168] on input "[EMAIL_ADDRESS][DOMAIN_NAME]" at bounding box center [384, 165] width 338 height 25
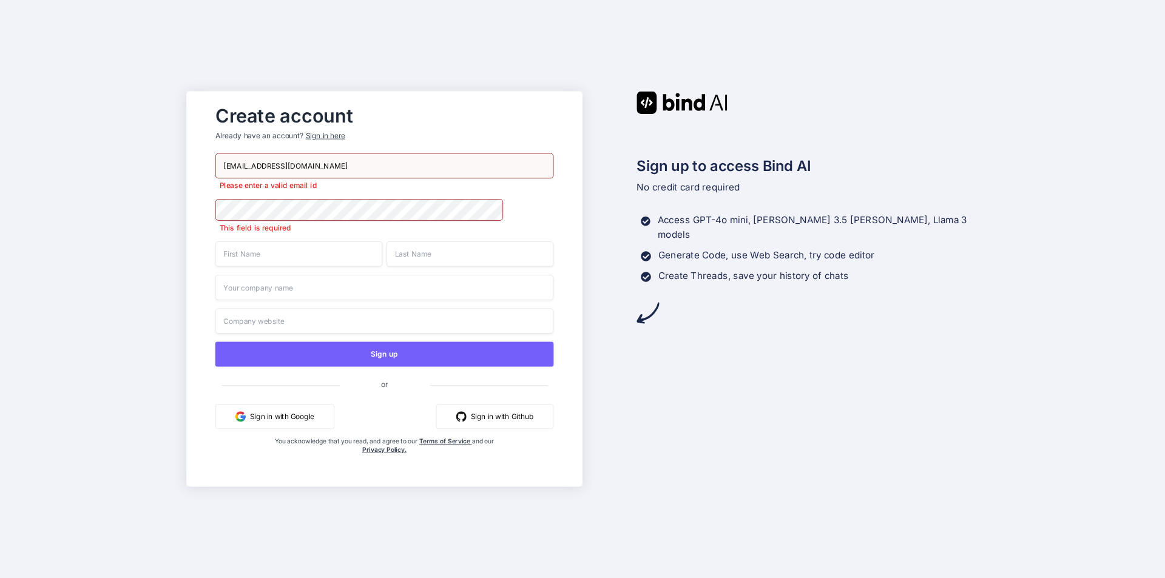
type input "[EMAIL_ADDRESS][DOMAIN_NAME]"
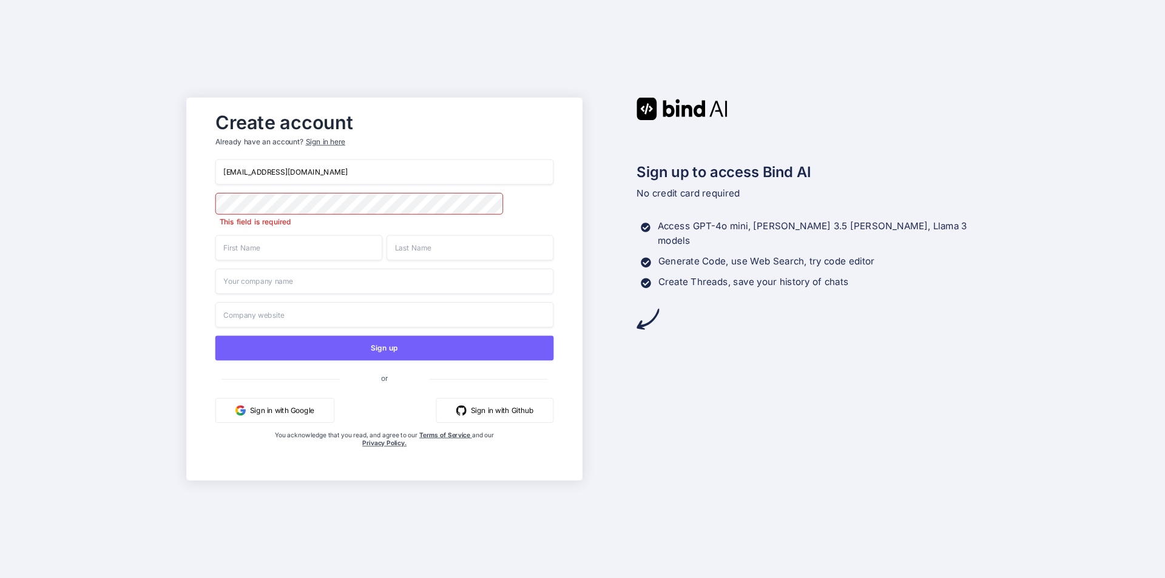
click at [243, 251] on input "text" at bounding box center [298, 247] width 167 height 25
drag, startPoint x: 328, startPoint y: 177, endPoint x: 203, endPoint y: 174, distance: 125.0
click at [203, 174] on div "Create account Already have an account? Sign in here [EMAIL_ADDRESS][DOMAIN_NAM…" at bounding box center [384, 289] width 363 height 366
click at [276, 246] on input "text" at bounding box center [298, 235] width 167 height 25
type input "[PERSON_NAME]"
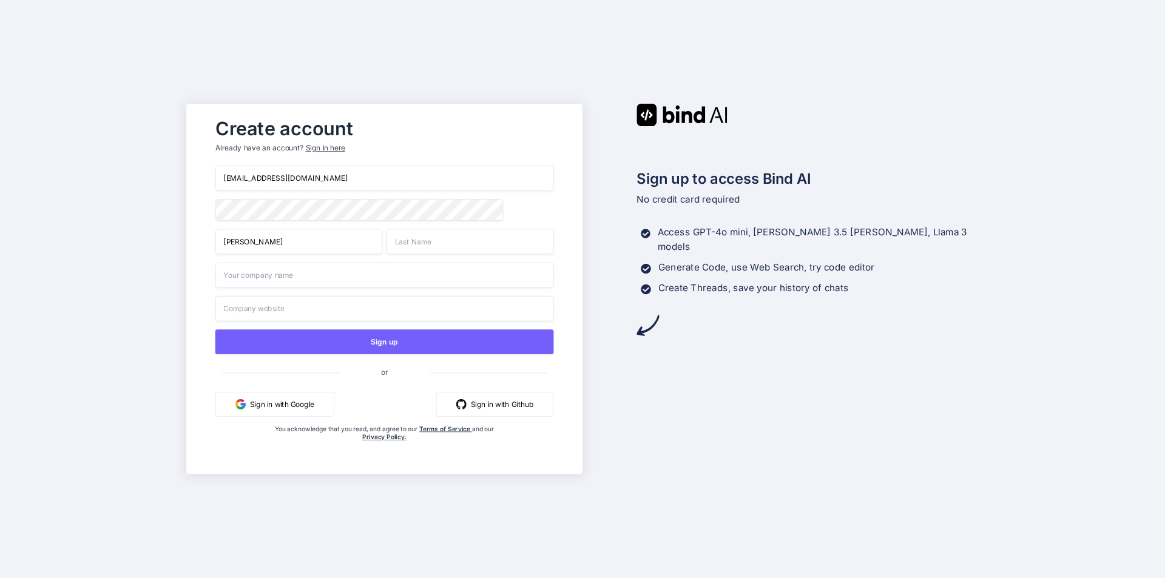
click at [438, 234] on input "text" at bounding box center [469, 241] width 167 height 25
type input "Alexa"
click at [315, 286] on input "text" at bounding box center [384, 275] width 338 height 25
type input "XYZ"
click at [317, 314] on input "text" at bounding box center [384, 308] width 338 height 25
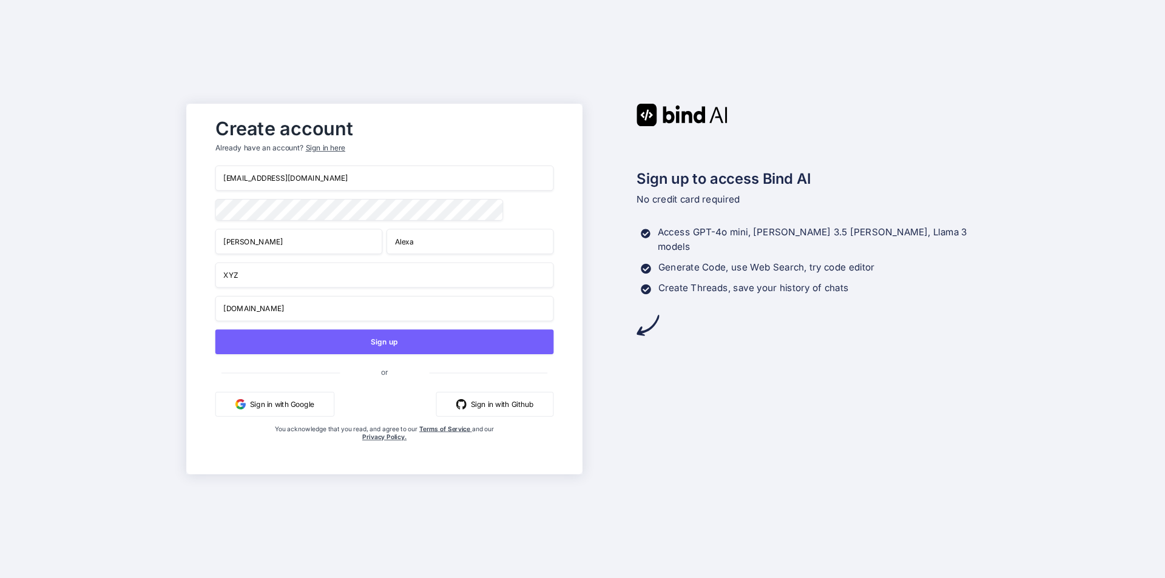
type input "[DOMAIN_NAME]"
drag, startPoint x: 340, startPoint y: 178, endPoint x: 213, endPoint y: 178, distance: 127.4
click at [213, 178] on div "Create account Already have an account? Sign in here [EMAIL_ADDRESS][DOMAIN_NAM…" at bounding box center [384, 289] width 363 height 354
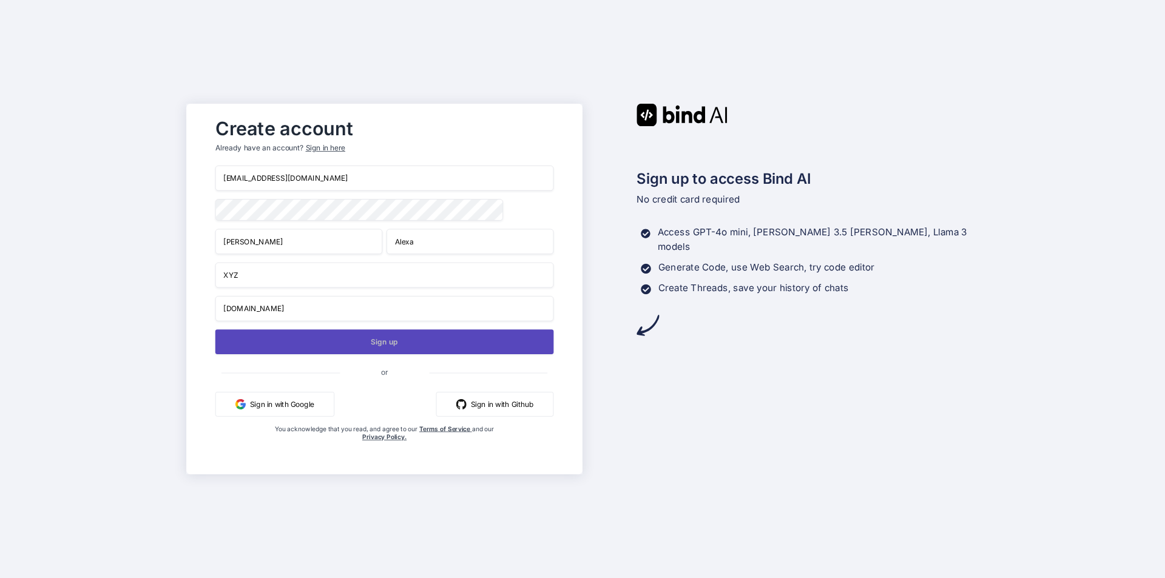
click at [399, 344] on button "Sign up" at bounding box center [384, 341] width 338 height 25
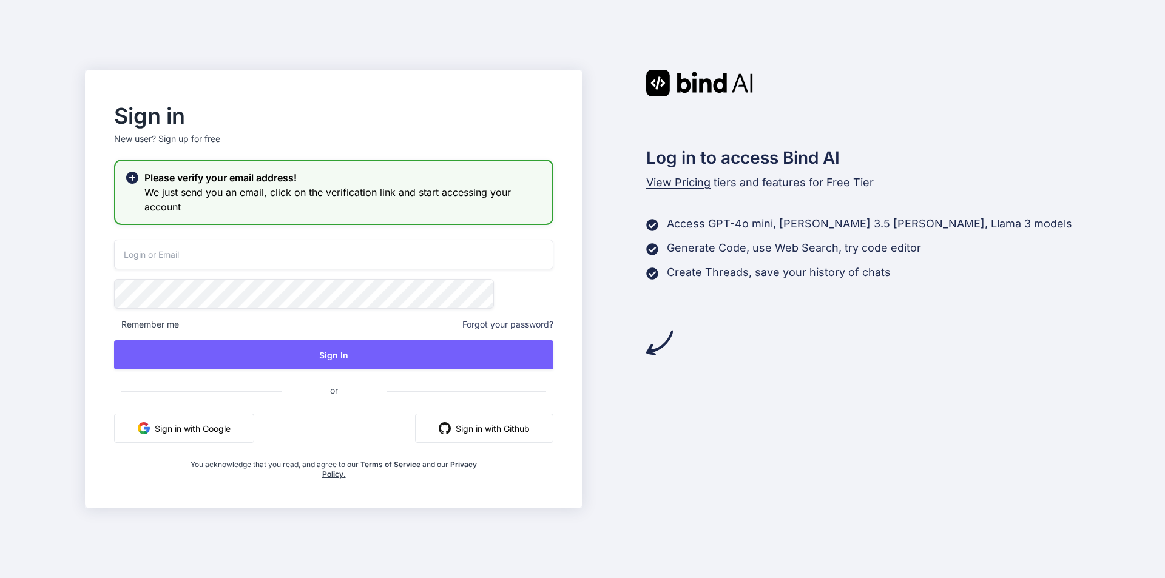
click at [238, 250] on input "email" at bounding box center [333, 255] width 439 height 30
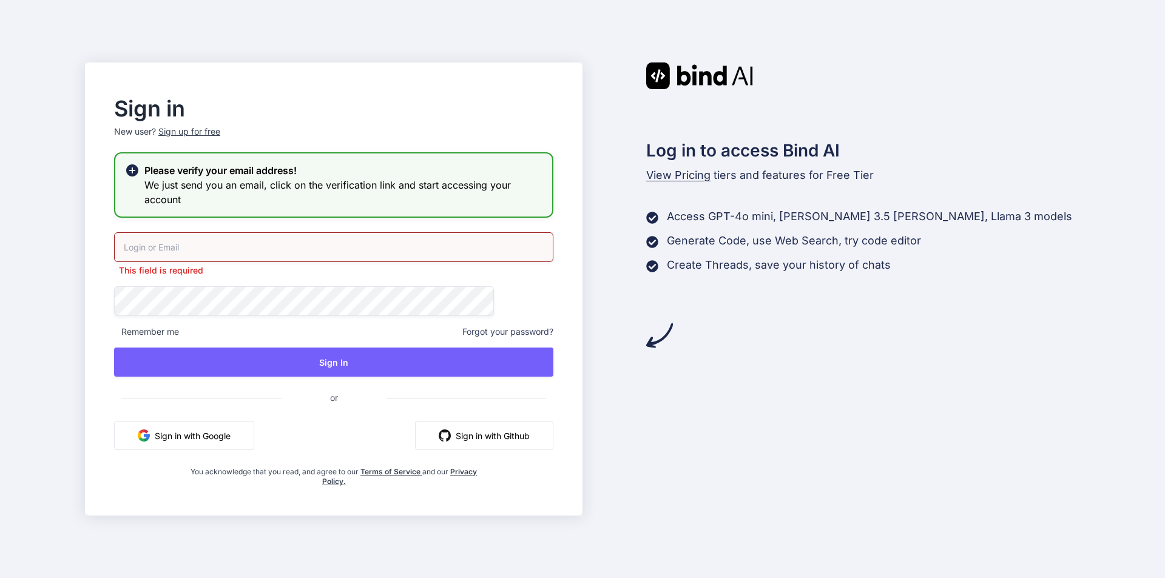
click at [426, 250] on input "email" at bounding box center [333, 247] width 439 height 30
paste input "[EMAIL_ADDRESS][DOMAIN_NAME]"
type input "[EMAIL_ADDRESS][DOMAIN_NAME]"
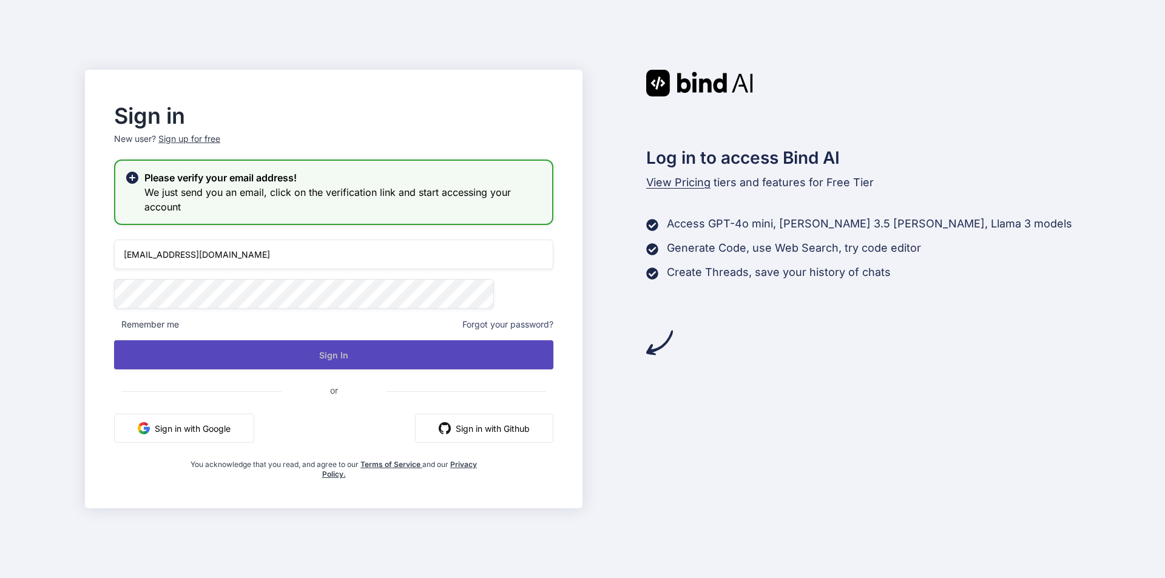
click at [373, 349] on button "Sign In" at bounding box center [333, 354] width 439 height 29
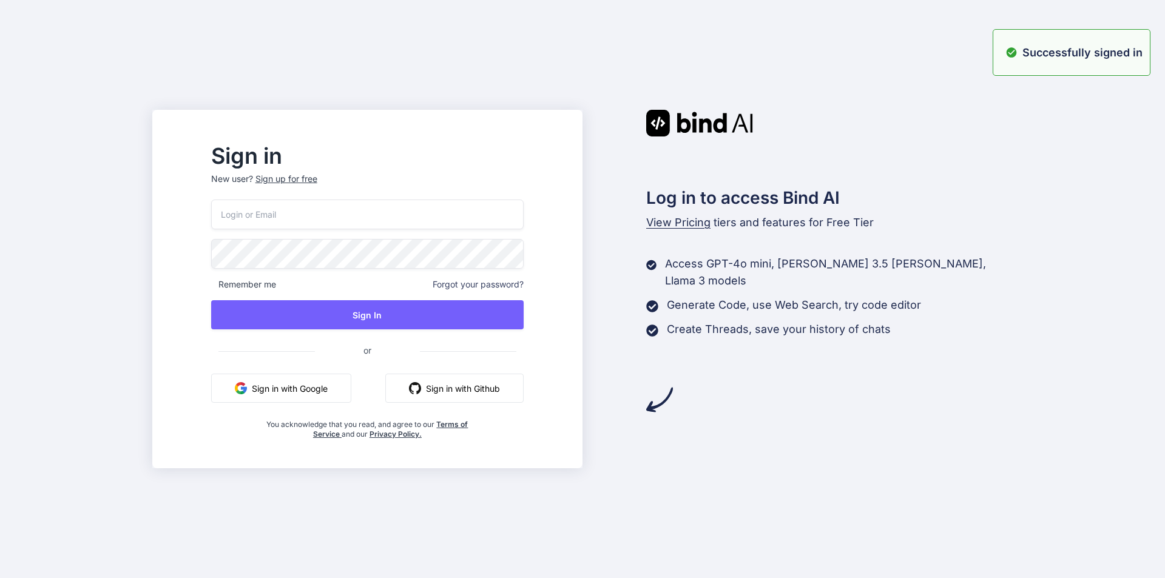
click at [288, 214] on input "email" at bounding box center [367, 215] width 312 height 30
paste input "[EMAIL_ADDRESS][DOMAIN_NAME]"
type input "[EMAIL_ADDRESS][DOMAIN_NAME]"
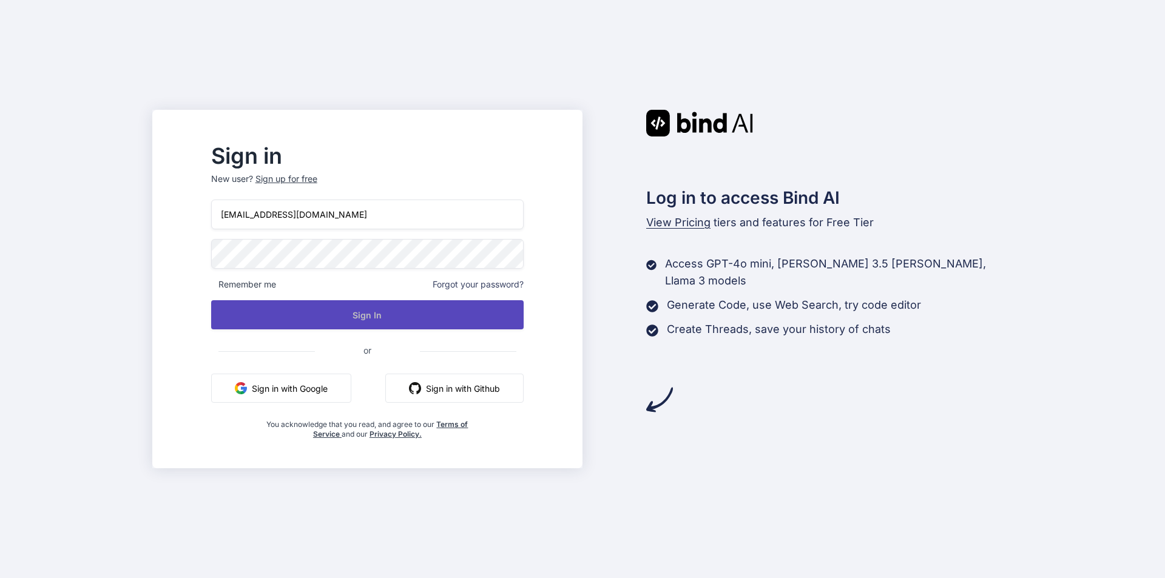
click at [369, 320] on button "Sign In" at bounding box center [367, 314] width 312 height 29
